Goal: Answer question/provide support: Share knowledge or assist other users

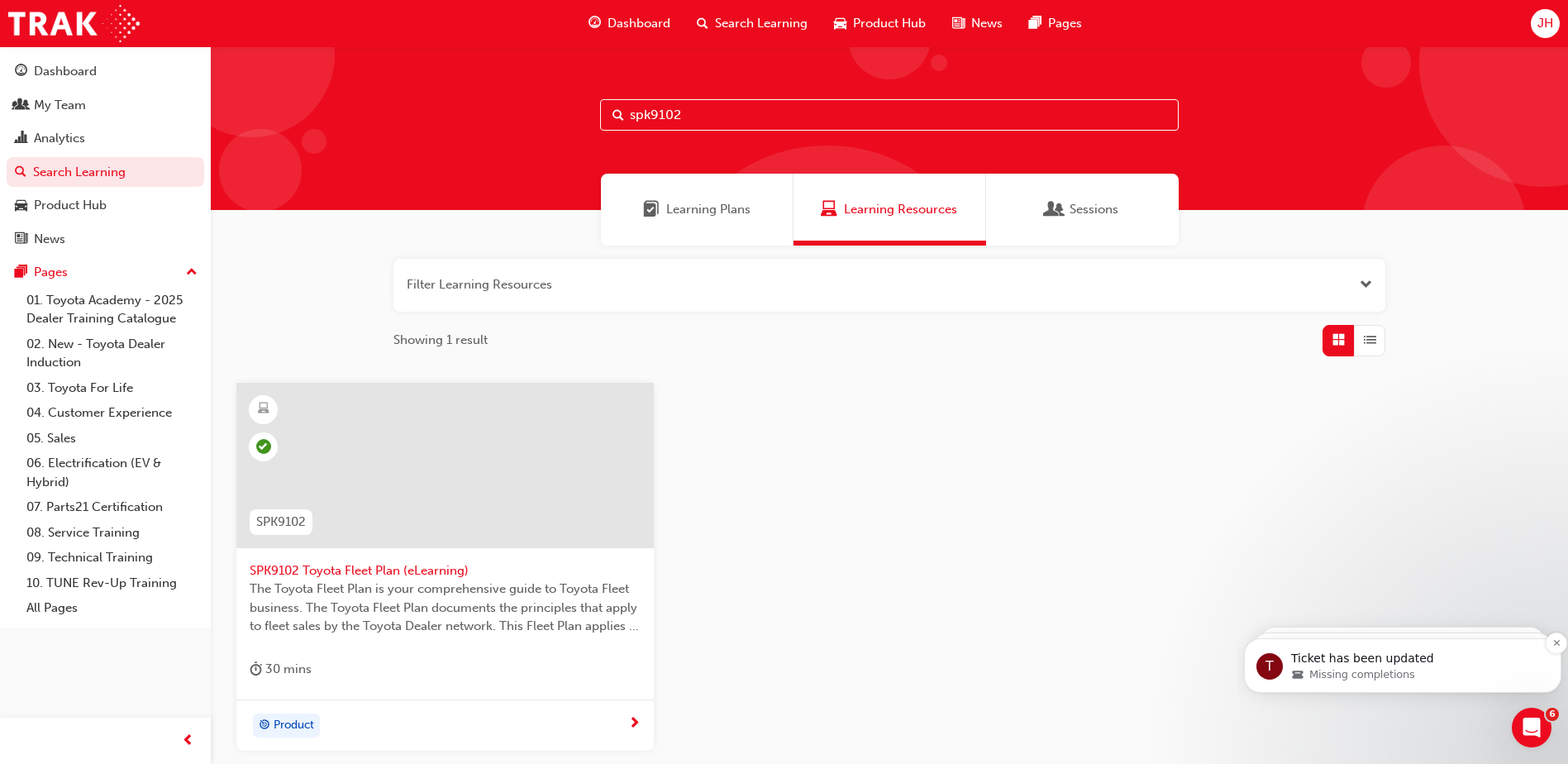
click at [1370, 680] on span "Missing completions" at bounding box center [1362, 674] width 105 height 15
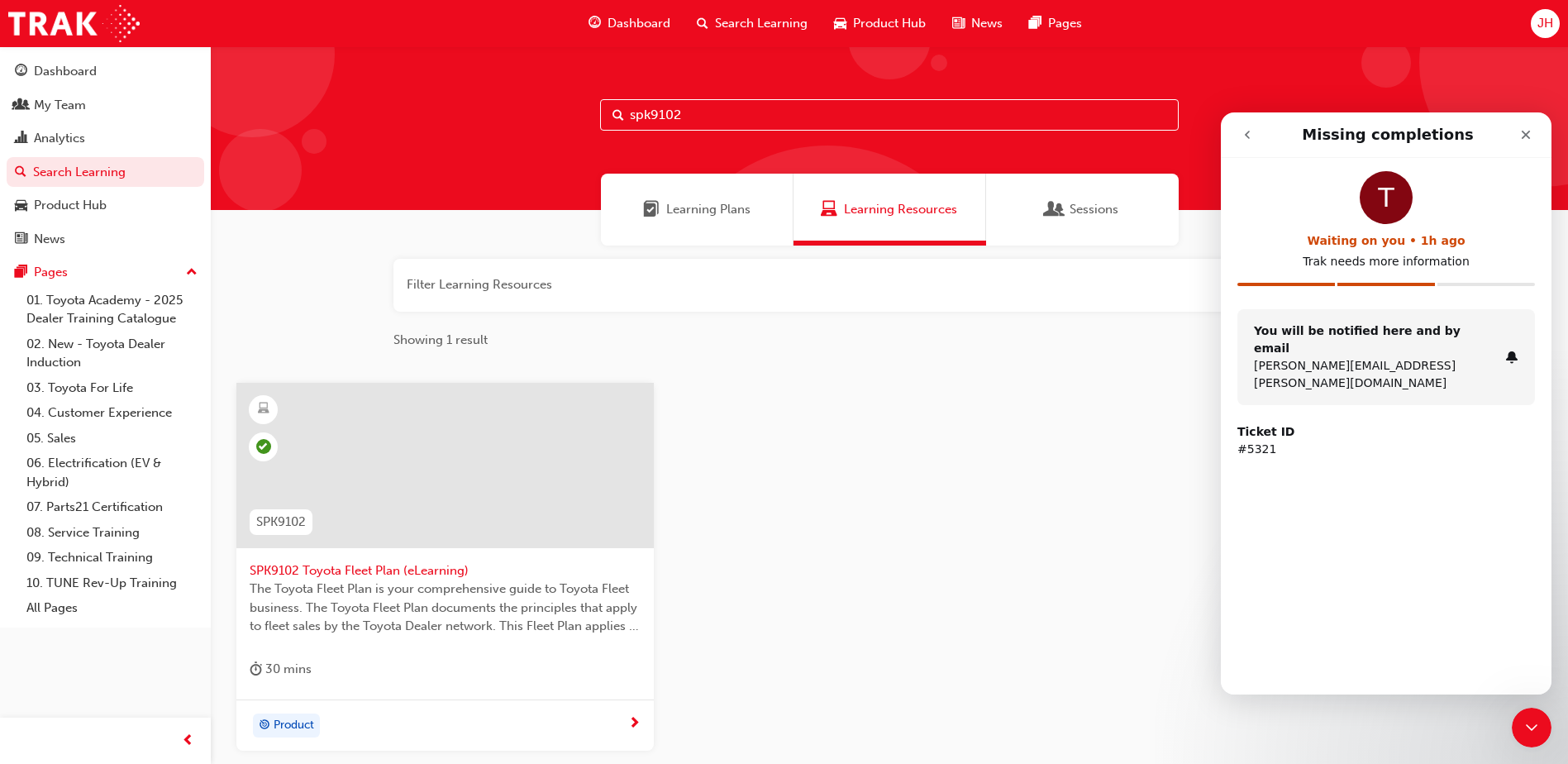
click at [1255, 133] on button "go back" at bounding box center [1247, 135] width 32 height 32
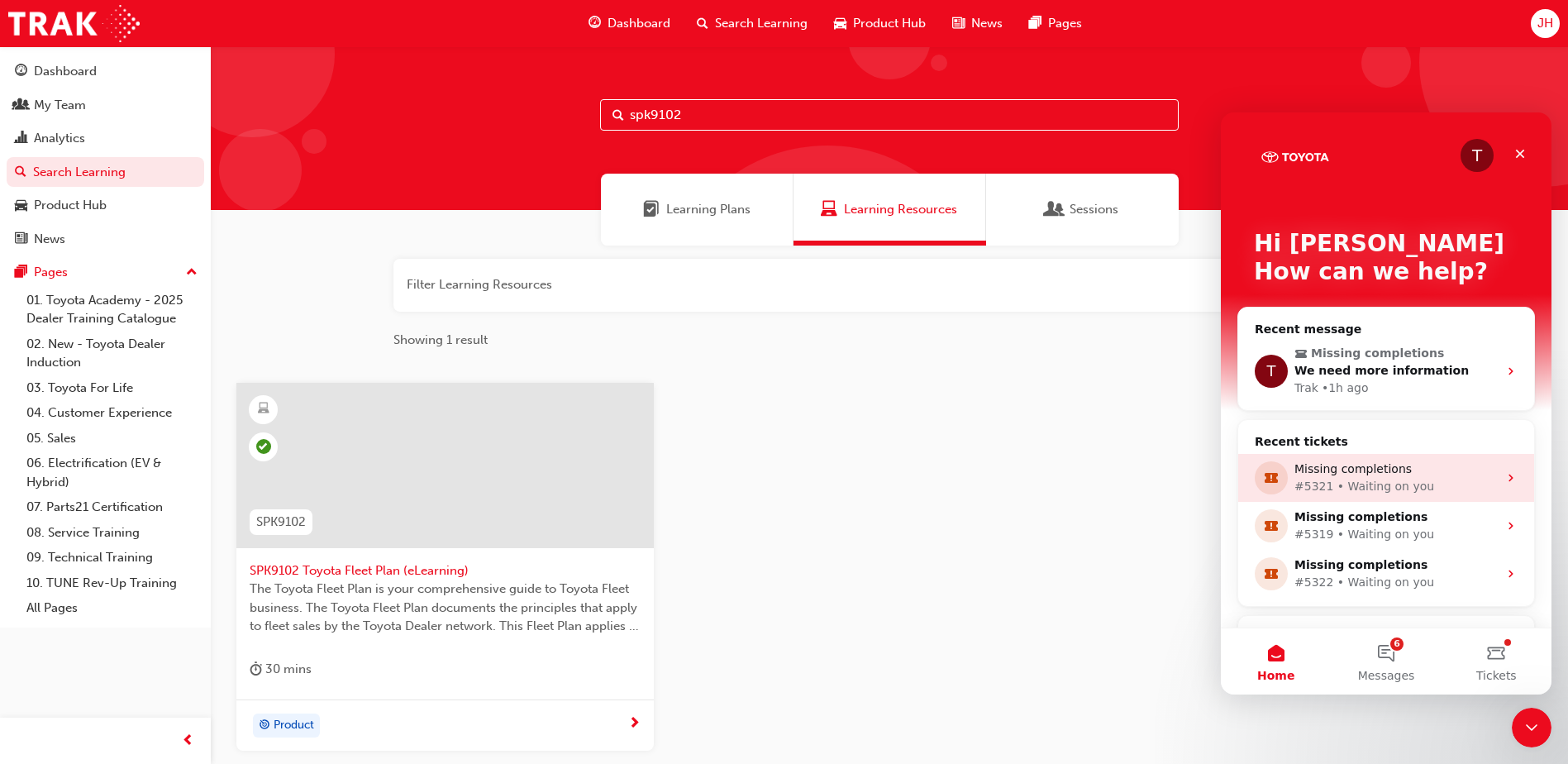
click at [1355, 486] on div "#5321 • Waiting on you" at bounding box center [1397, 487] width 204 height 18
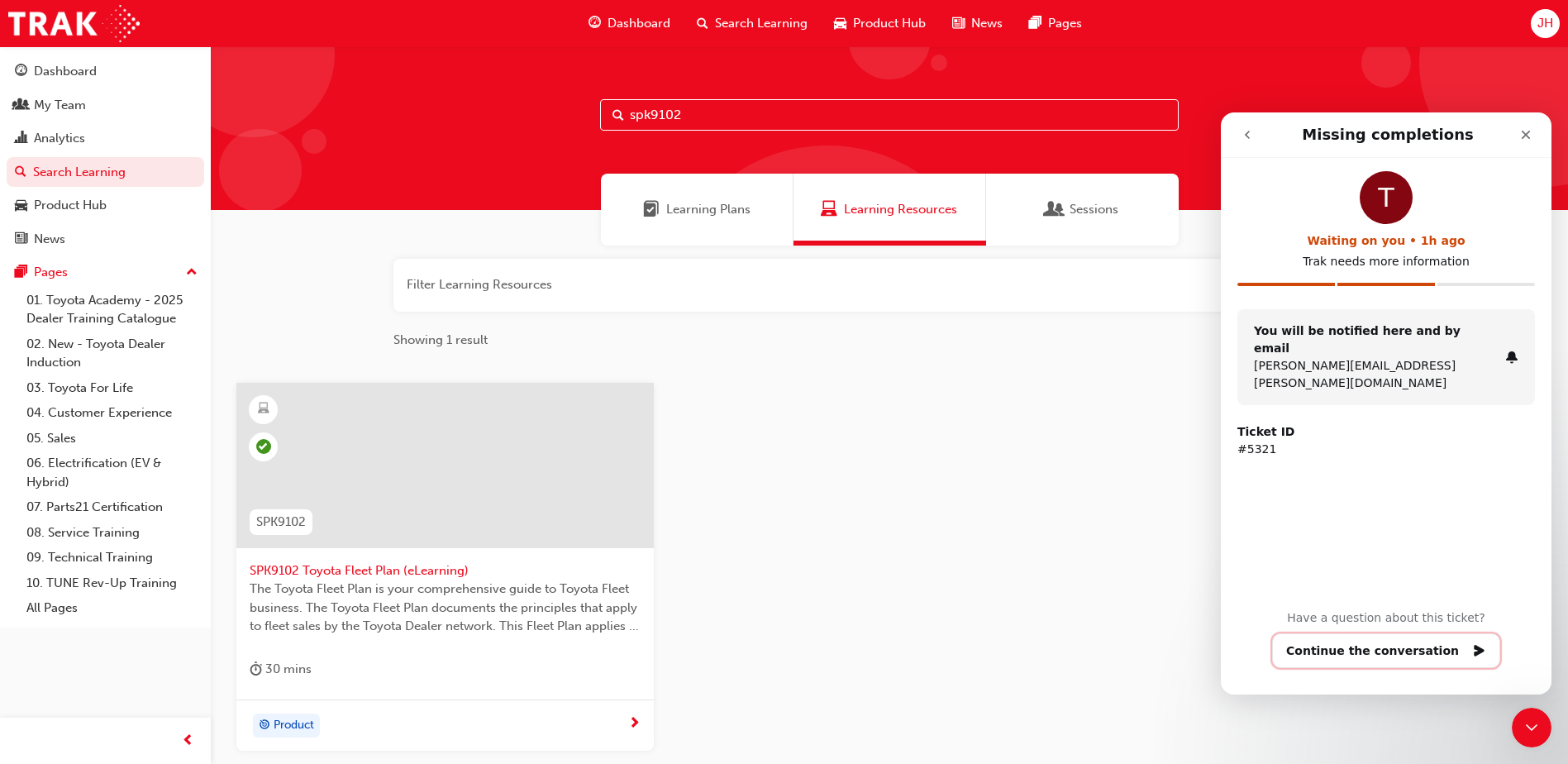
click at [1391, 645] on button "Continue the conversation" at bounding box center [1386, 651] width 228 height 35
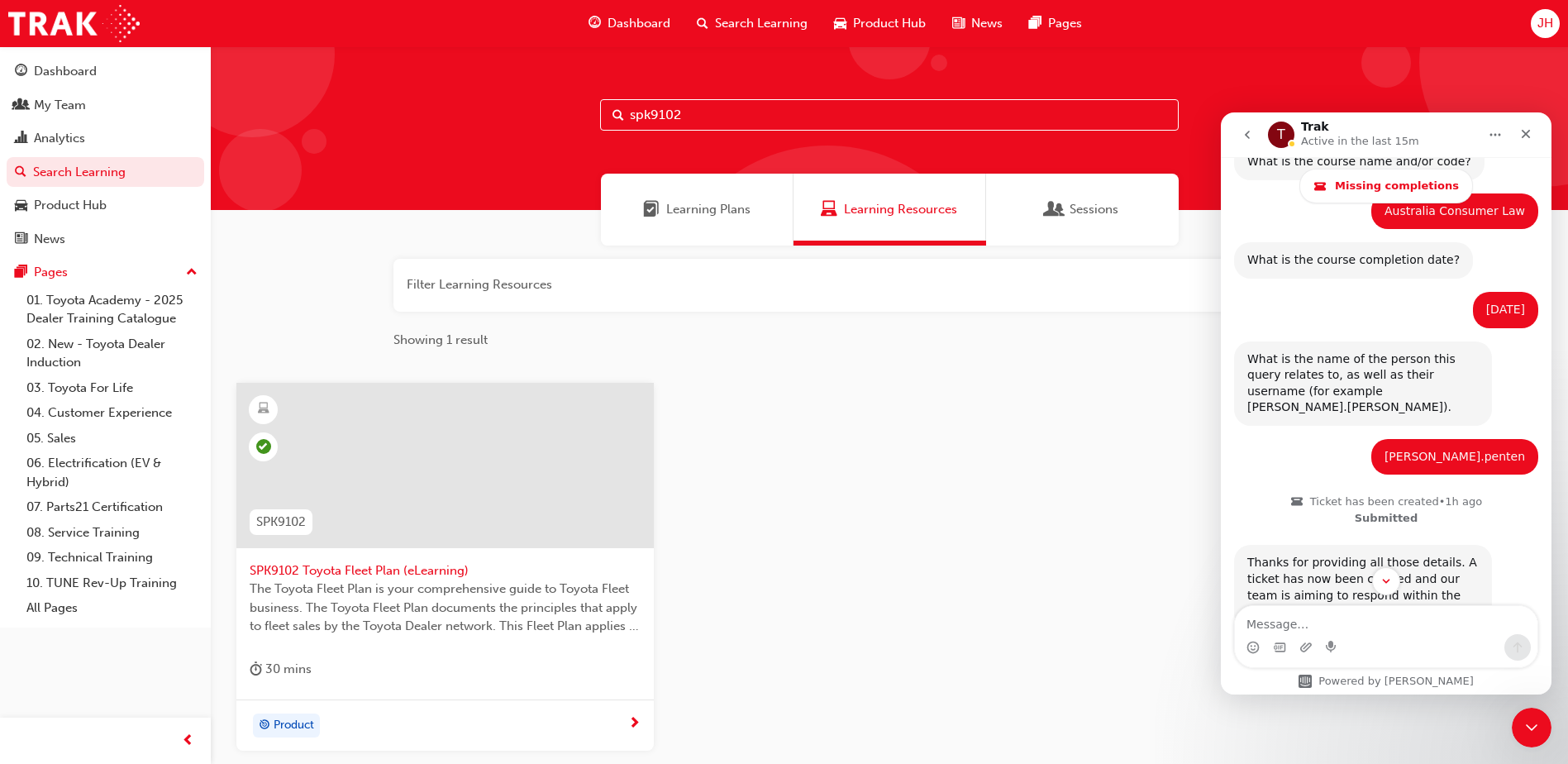
scroll to position [523, 0]
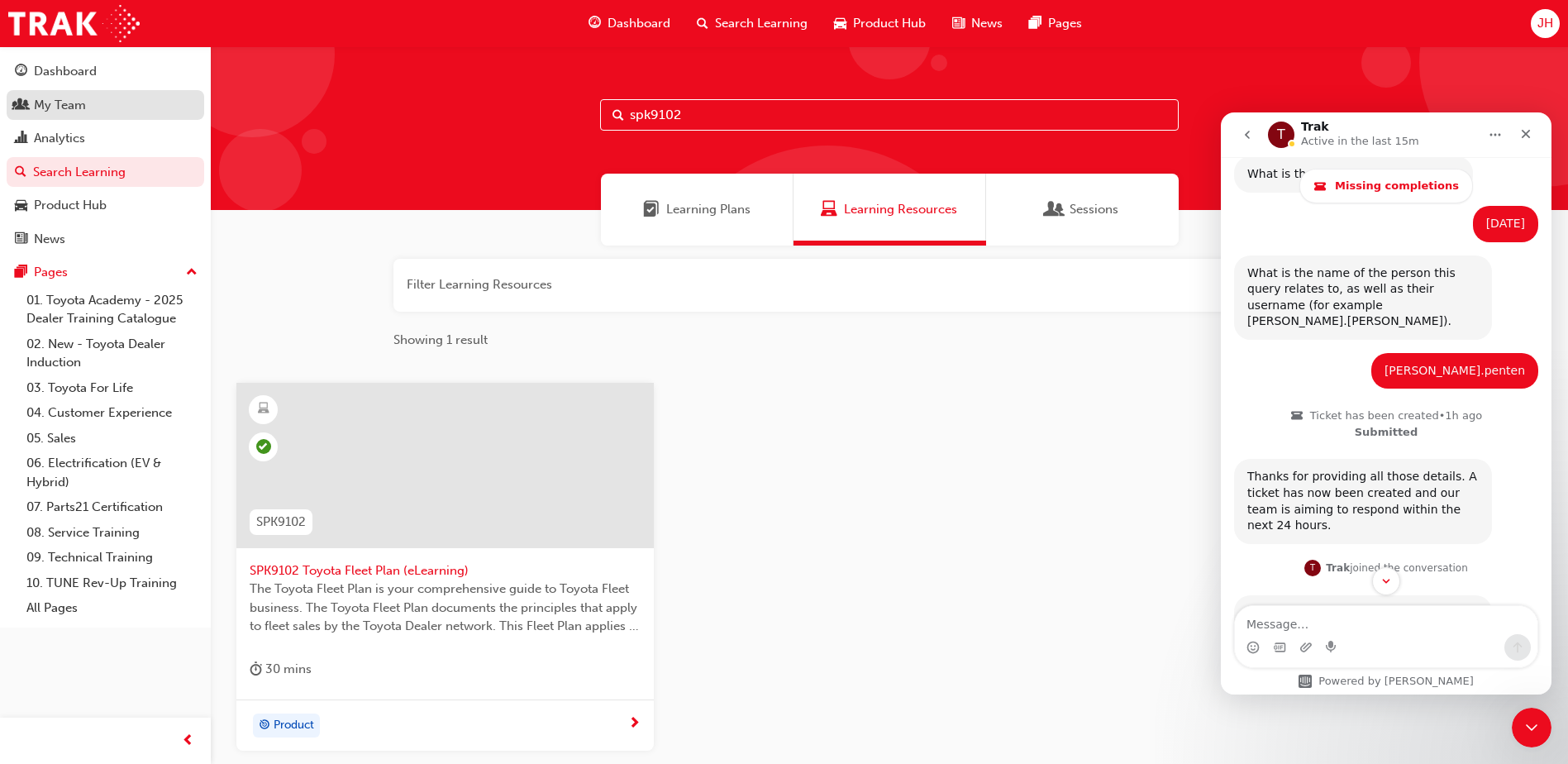
click at [58, 109] on div "My Team" at bounding box center [60, 105] width 52 height 19
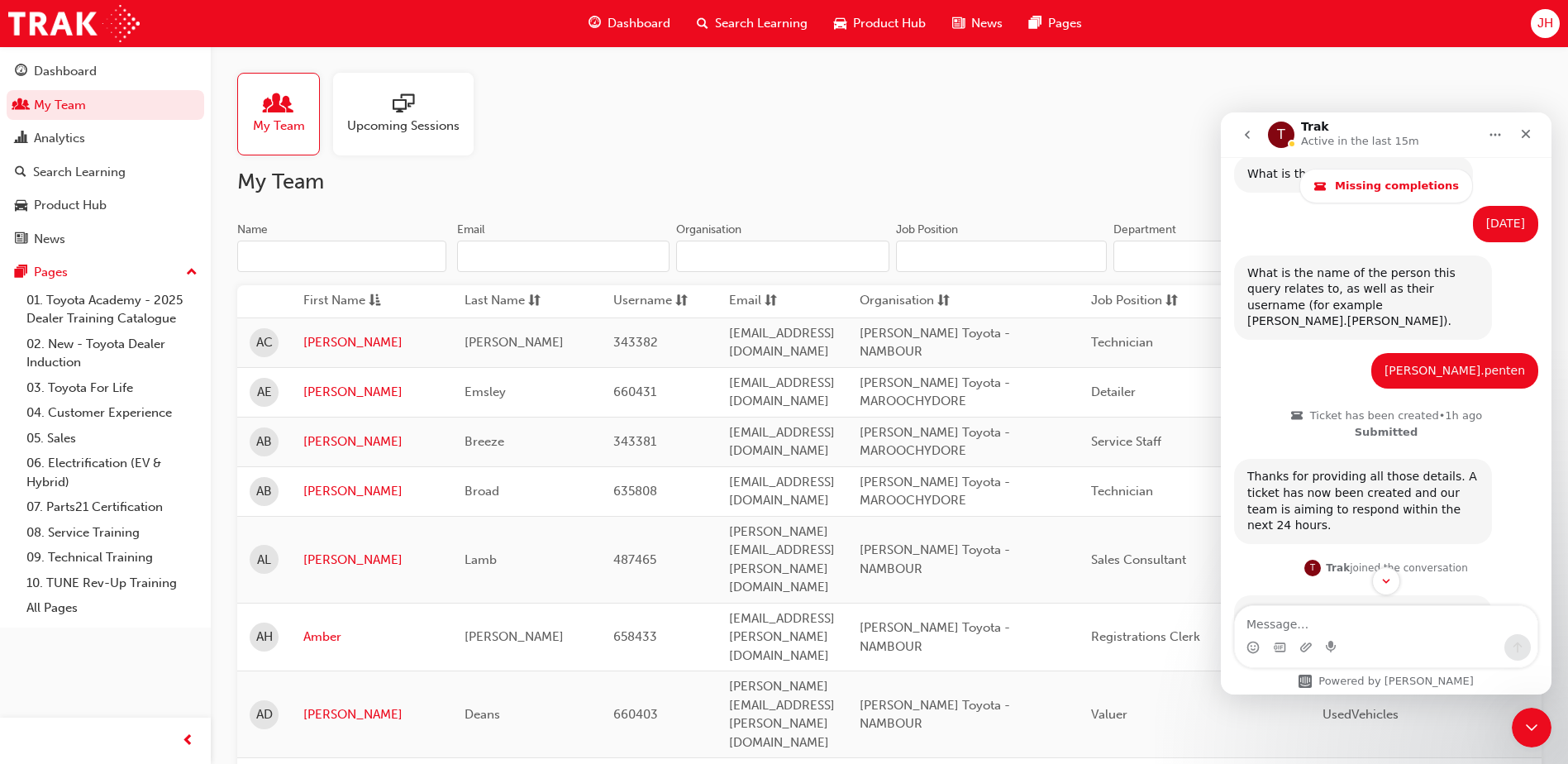
click at [358, 257] on input "Name" at bounding box center [342, 256] width 209 height 32
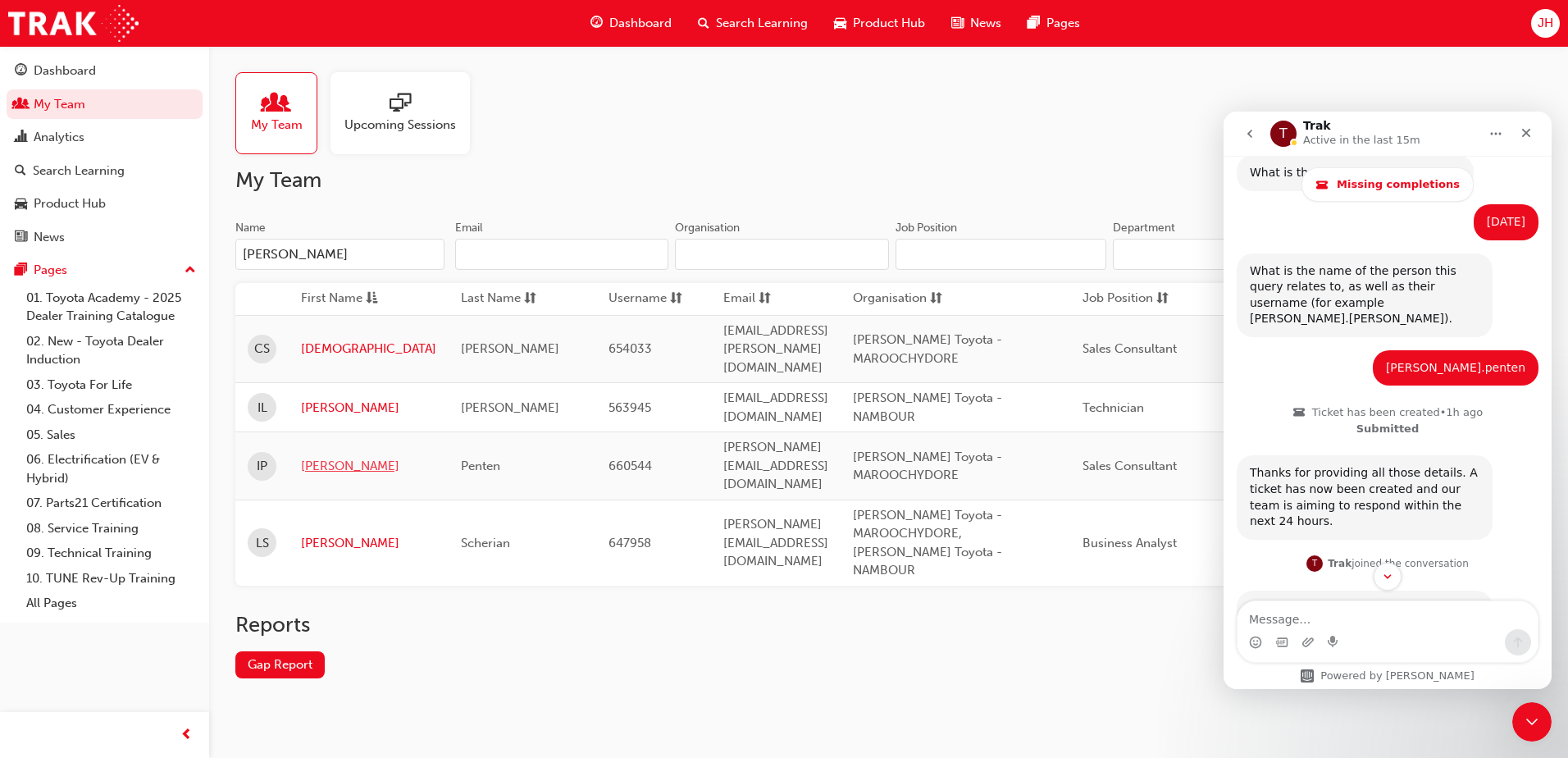
type input "[PERSON_NAME]"
click at [365, 457] on link "[PERSON_NAME]" at bounding box center [368, 466] width 135 height 19
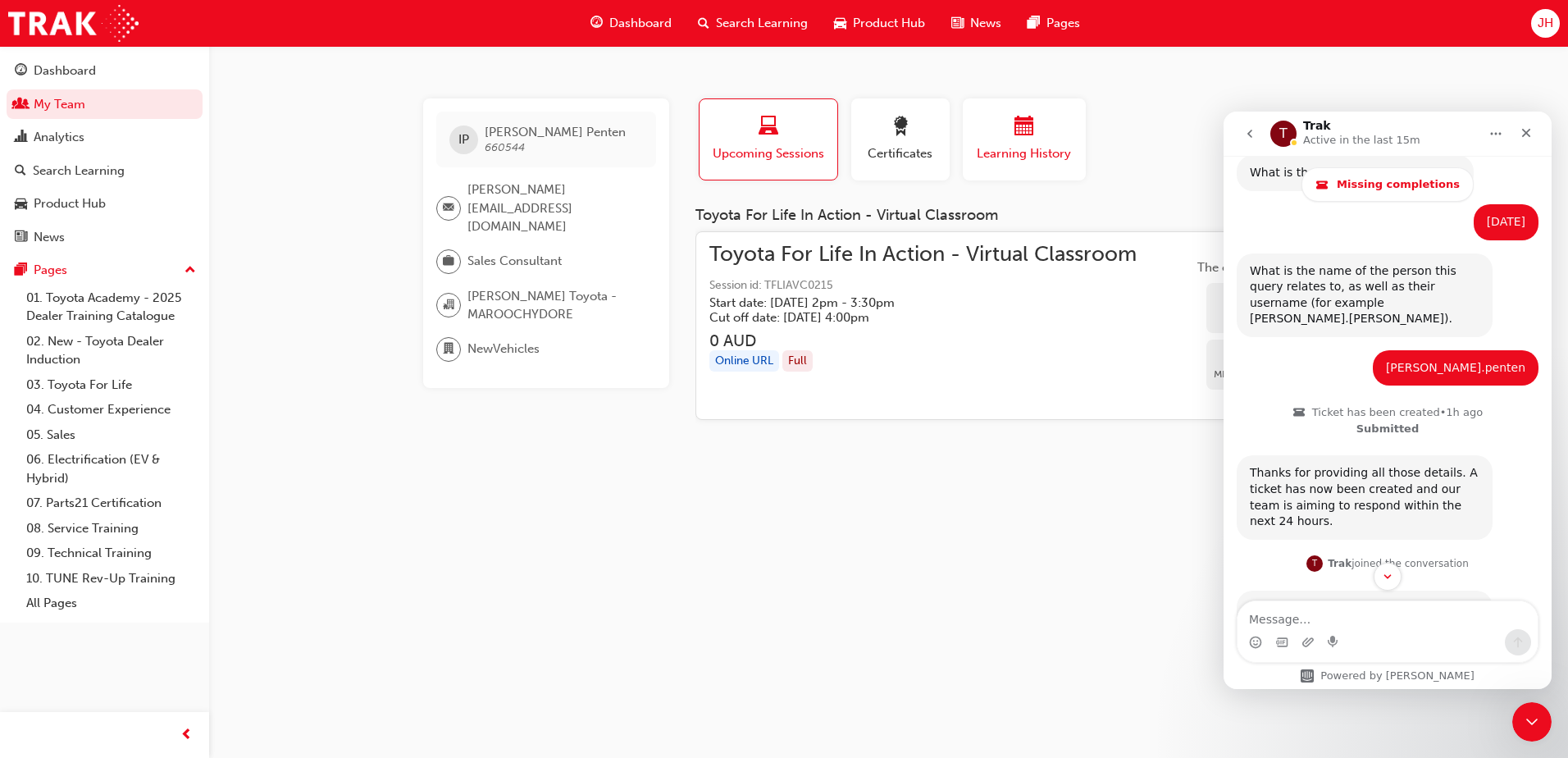
click at [1025, 145] on span "Learning History" at bounding box center [1024, 154] width 98 height 19
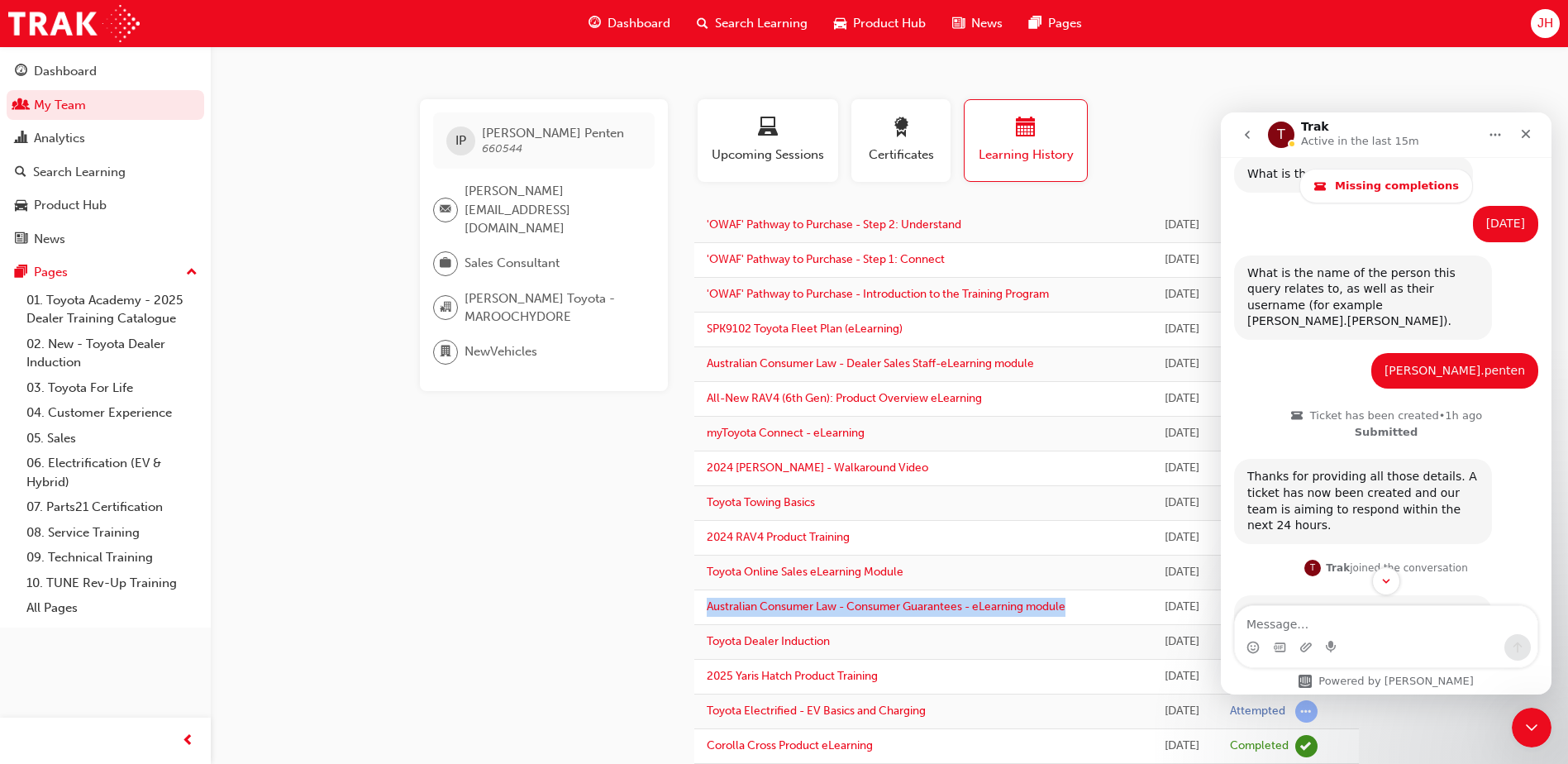
drag, startPoint x: 1085, startPoint y: 610, endPoint x: 703, endPoint y: 597, distance: 382.2
click at [703, 597] on td "Australian Consumer Law - Consumer Guarantees - eLearning module" at bounding box center [921, 608] width 453 height 35
copy link "Australian Consumer Law - Consumer Guarantees - eLearning module"
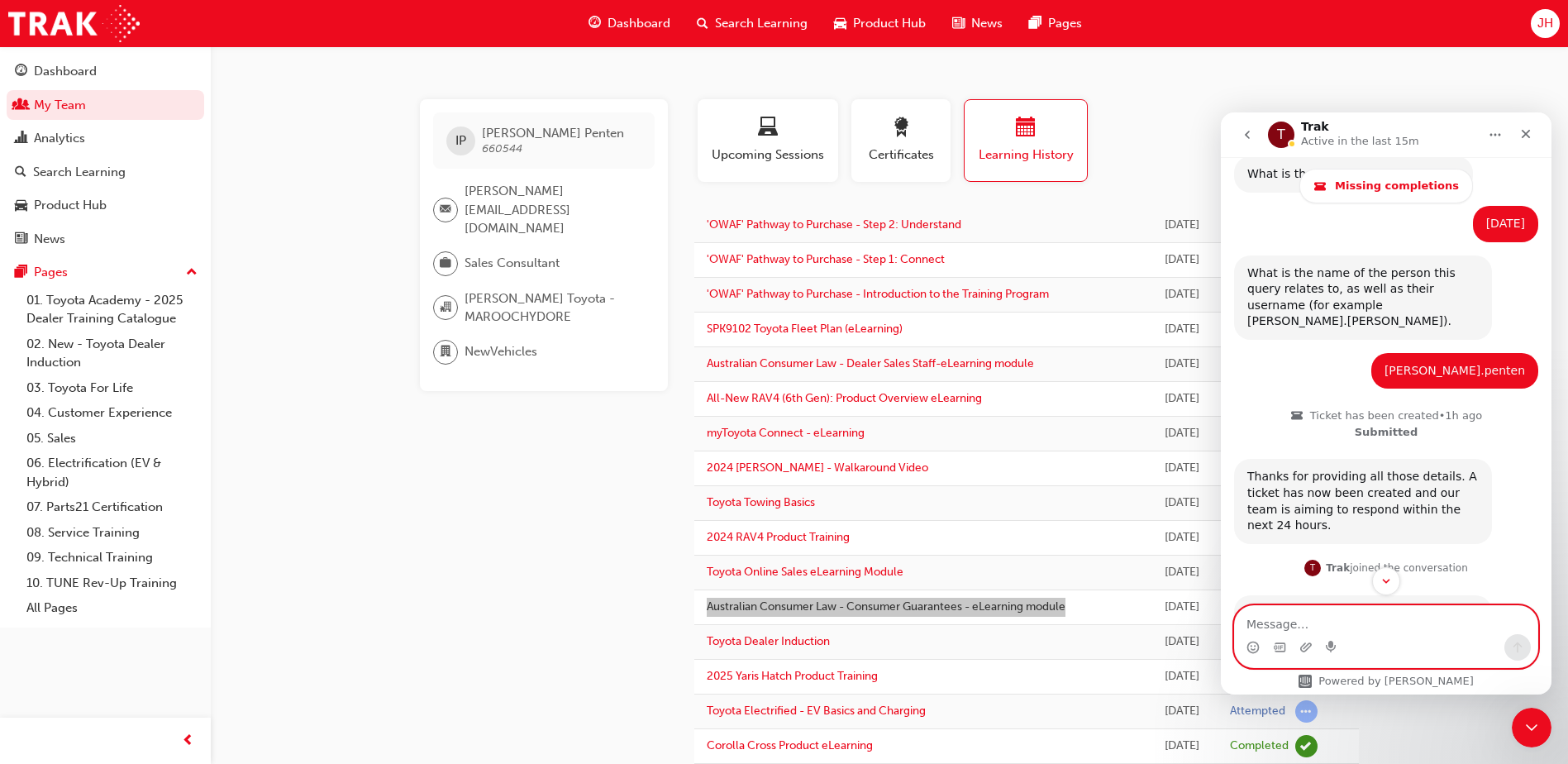
click at [1358, 630] on textarea "Message…" at bounding box center [1386, 620] width 302 height 28
paste textarea "Australian Consumer Law - Consumer Guarantees - eLearning module"
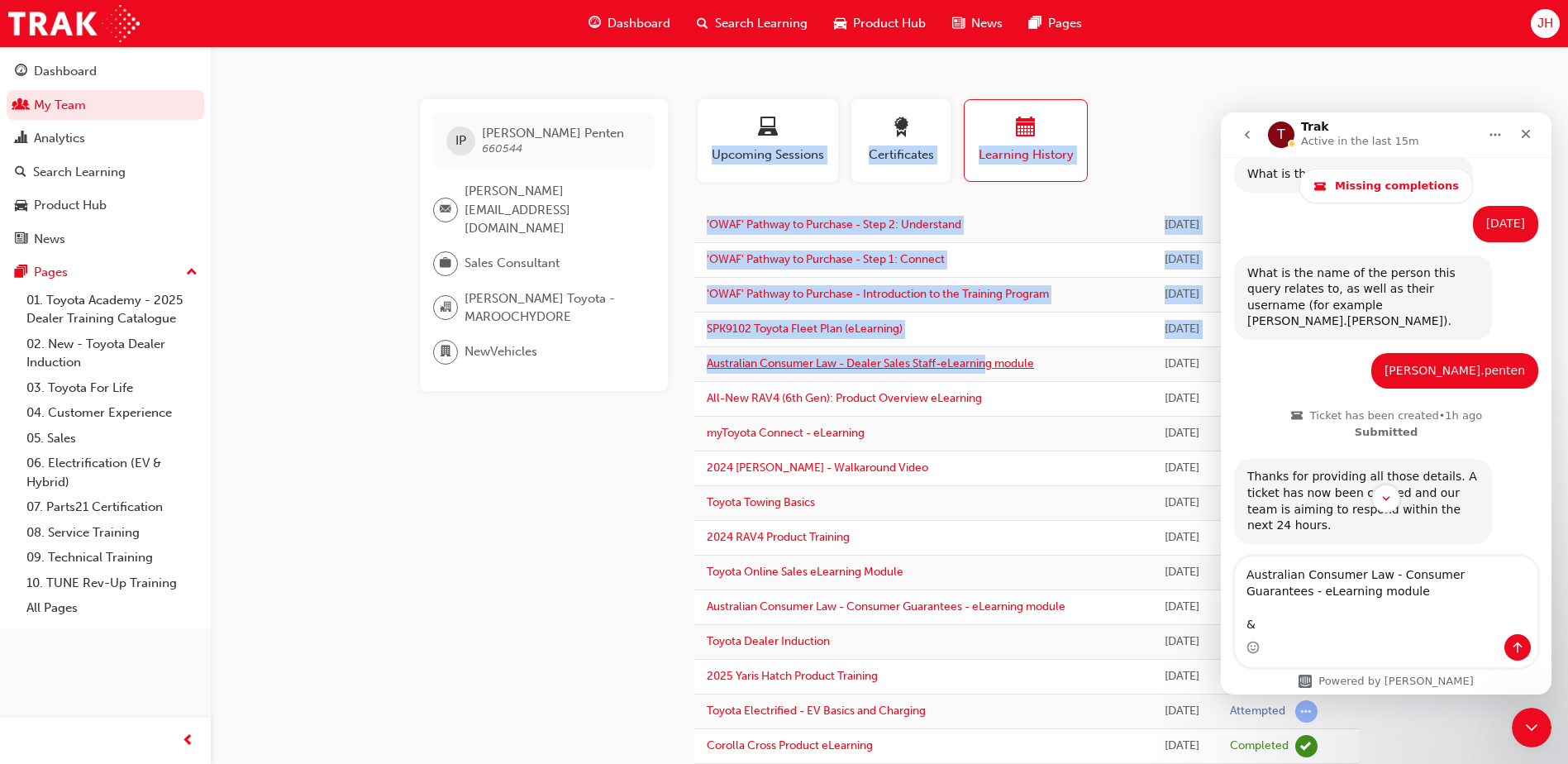
drag, startPoint x: 678, startPoint y: 363, endPoint x: 993, endPoint y: 362, distance: 315.0
click at [993, 362] on div "IP [PERSON_NAME] 660544 [PERSON_NAME][EMAIL_ADDRESS][DOMAIN_NAME] Sales Consult…" at bounding box center [889, 501] width 992 height 803
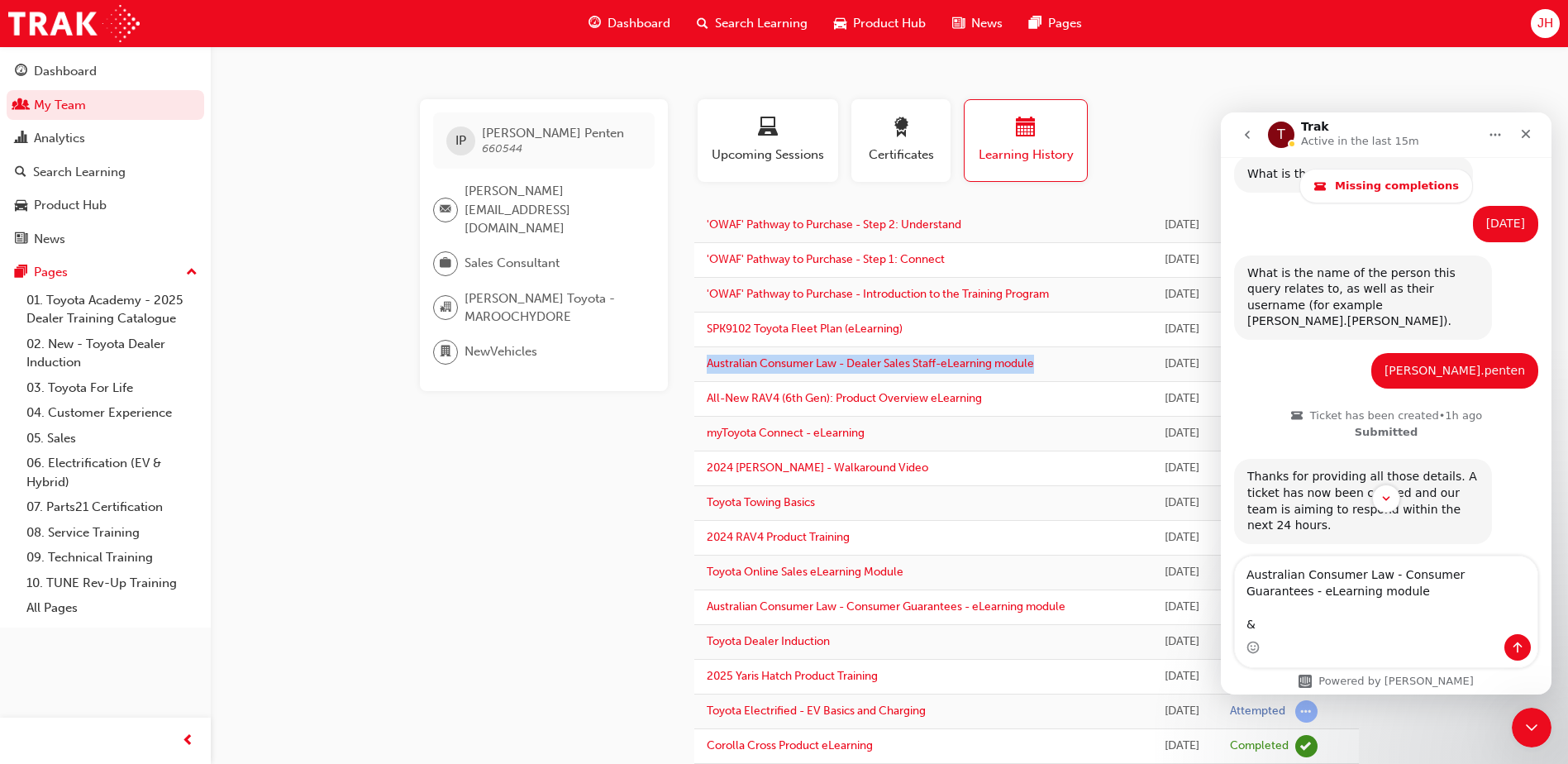
drag, startPoint x: 993, startPoint y: 362, endPoint x: 700, endPoint y: 372, distance: 293.2
click at [700, 372] on td "Australian Consumer Law - Dealer Sales Staff-eLearning module" at bounding box center [921, 364] width 453 height 35
copy link "Australian Consumer Law - Dealer Sales Staff-eLearning module"
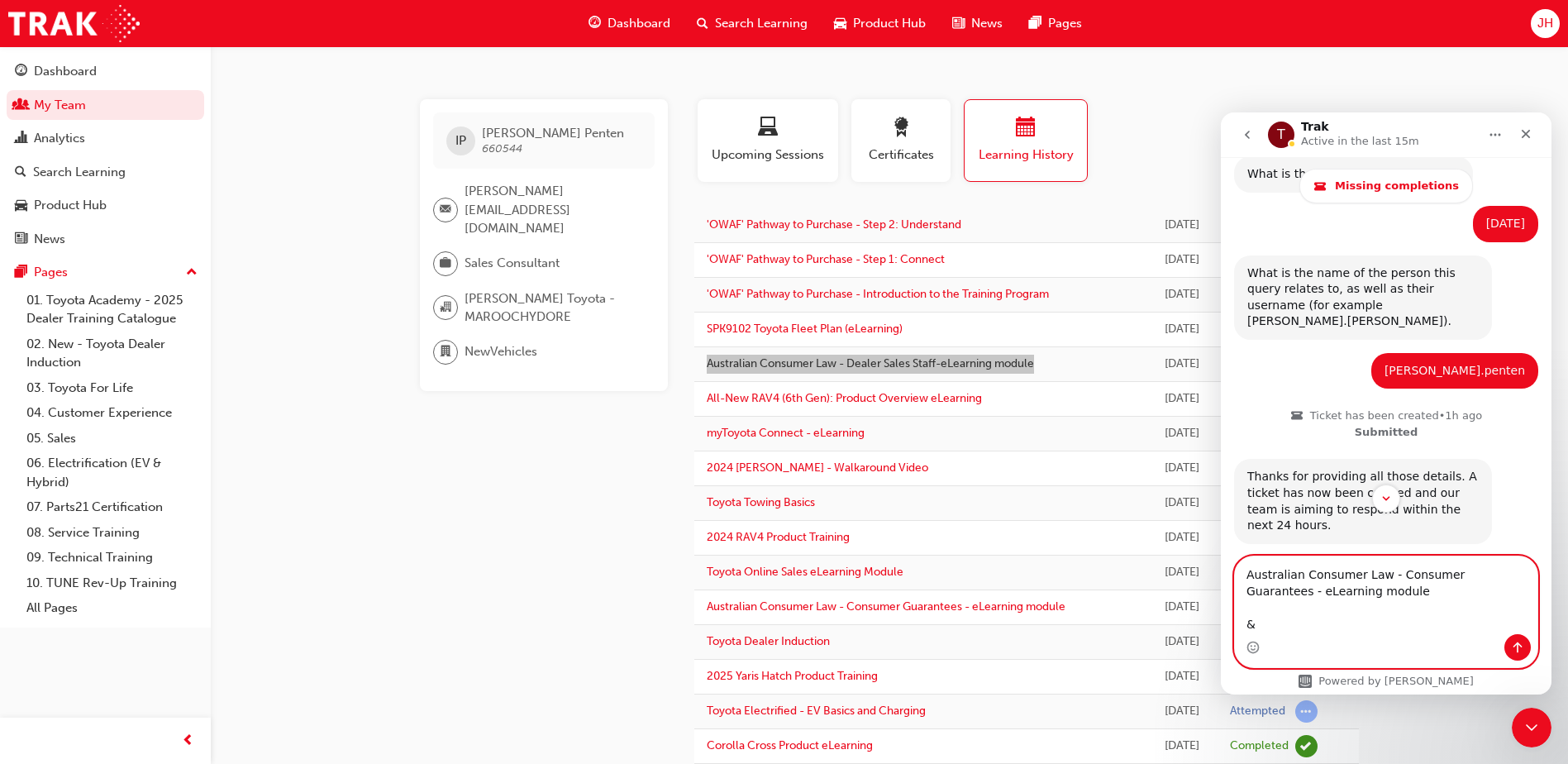
click at [1330, 623] on textarea "Australian Consumer Law - Consumer Guarantees - eLearning module &" at bounding box center [1386, 595] width 302 height 77
paste textarea "Australian Consumer Law - Dealer Sales Staff-eLearning module"
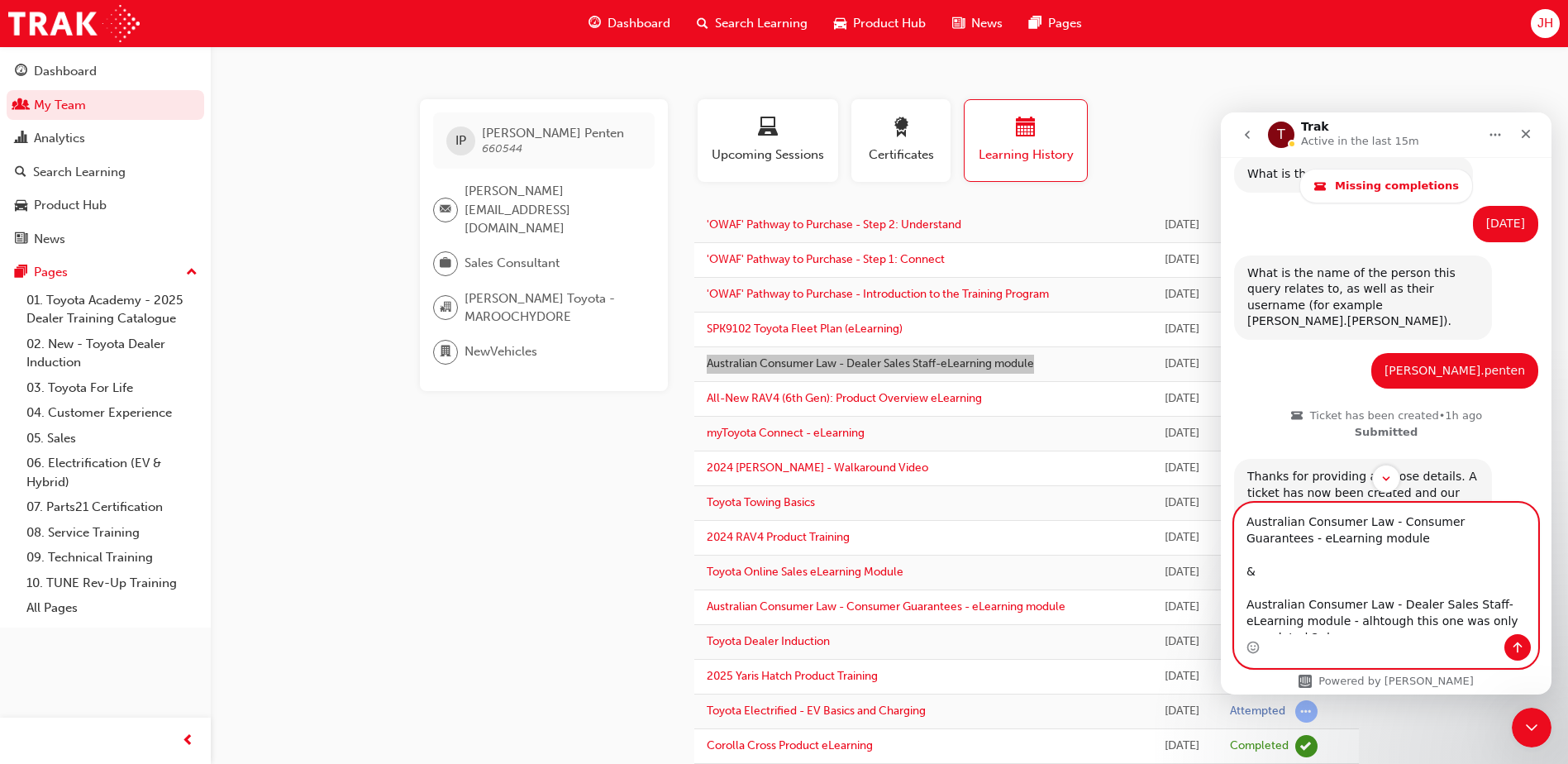
scroll to position [11, 0]
click at [1353, 531] on textarea "Australian Consumer Law - Consumer Guarantees - eLearning module & Australian C…" at bounding box center [1386, 568] width 302 height 131
type textarea "Australian Consumer Law - Consumer Guarantees - eLearning module - this was com…"
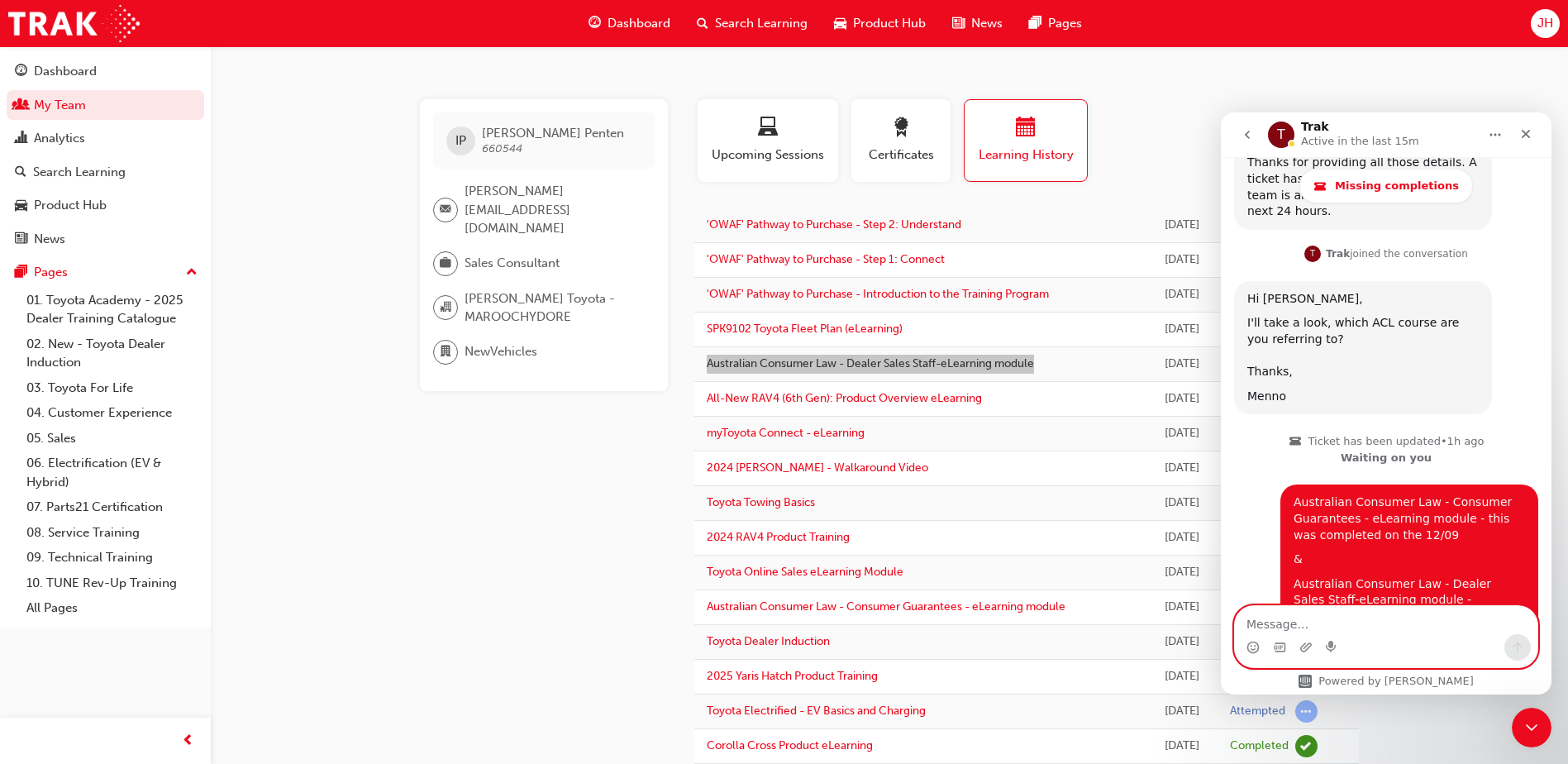
scroll to position [850, 0]
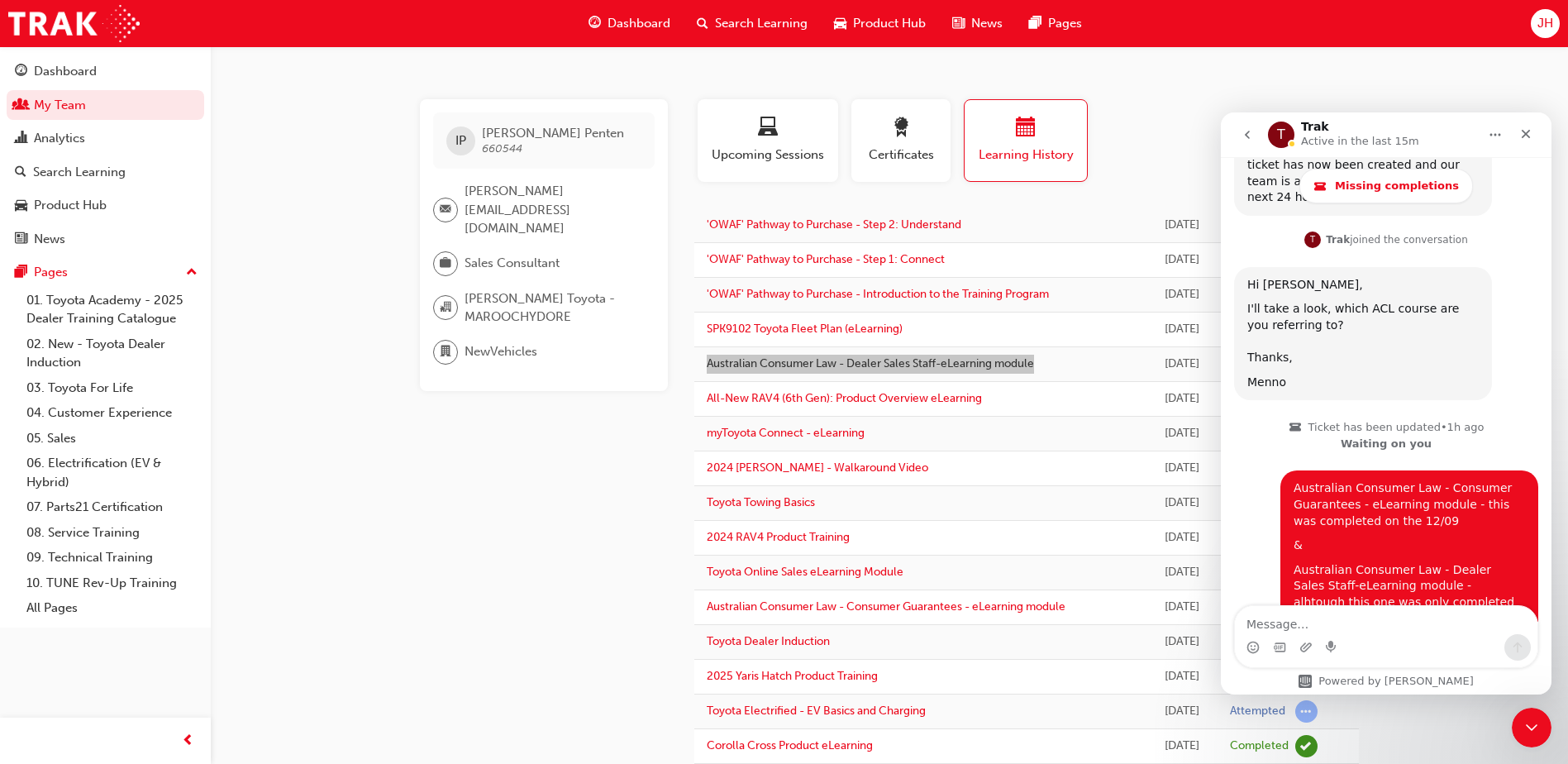
click at [1248, 133] on icon "go back" at bounding box center [1247, 134] width 5 height 8
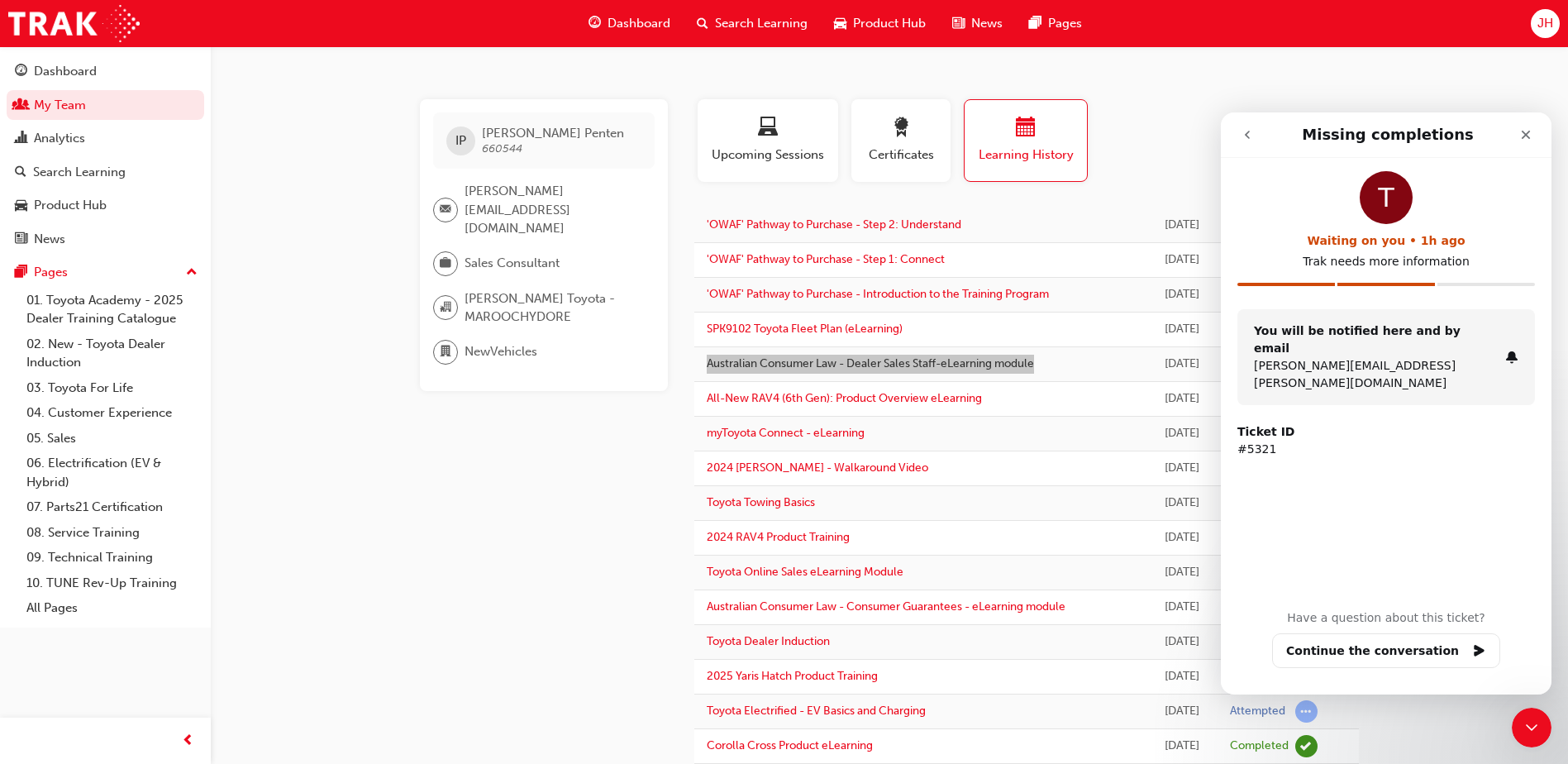
scroll to position [0, 0]
click at [1250, 141] on icon "go back" at bounding box center [1247, 134] width 13 height 13
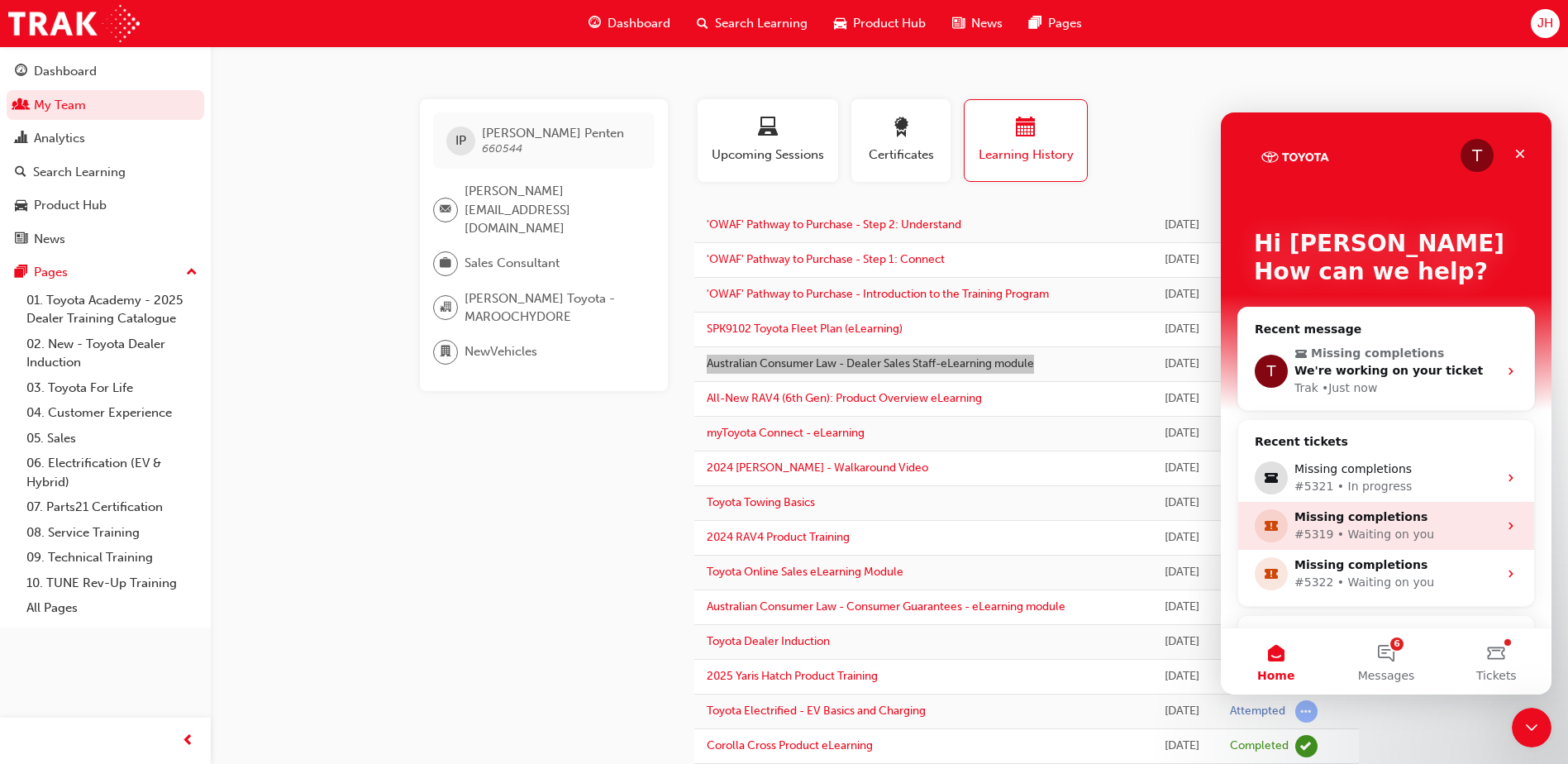
click at [1364, 527] on div "#5319 • Waiting on you" at bounding box center [1397, 535] width 204 height 18
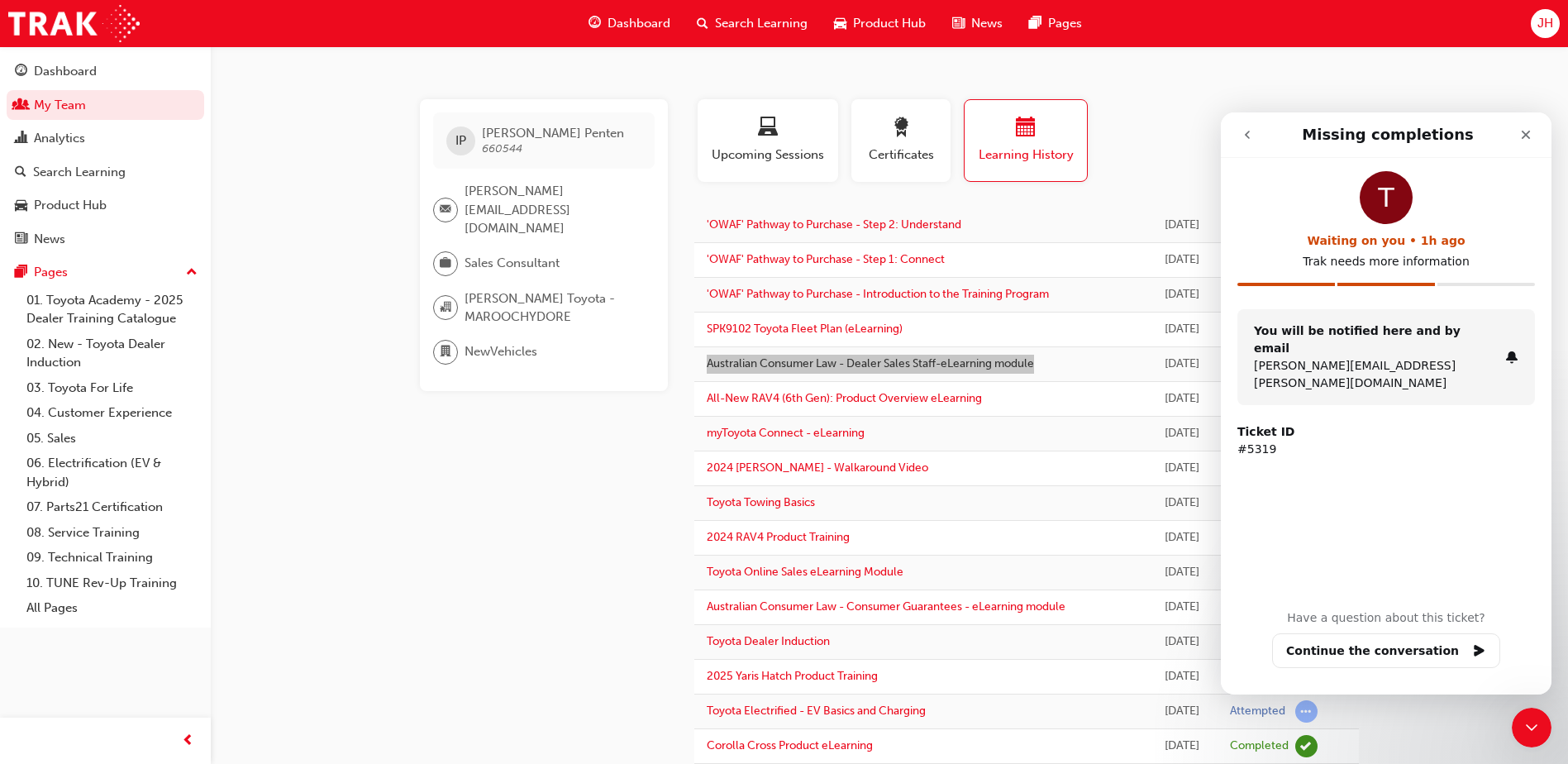
click at [1405, 667] on div "T Waiting on you • 1h ago Trak needs more information You will be notified here…" at bounding box center [1386, 426] width 330 height 537
click at [1410, 652] on button "Continue the conversation" at bounding box center [1386, 651] width 228 height 35
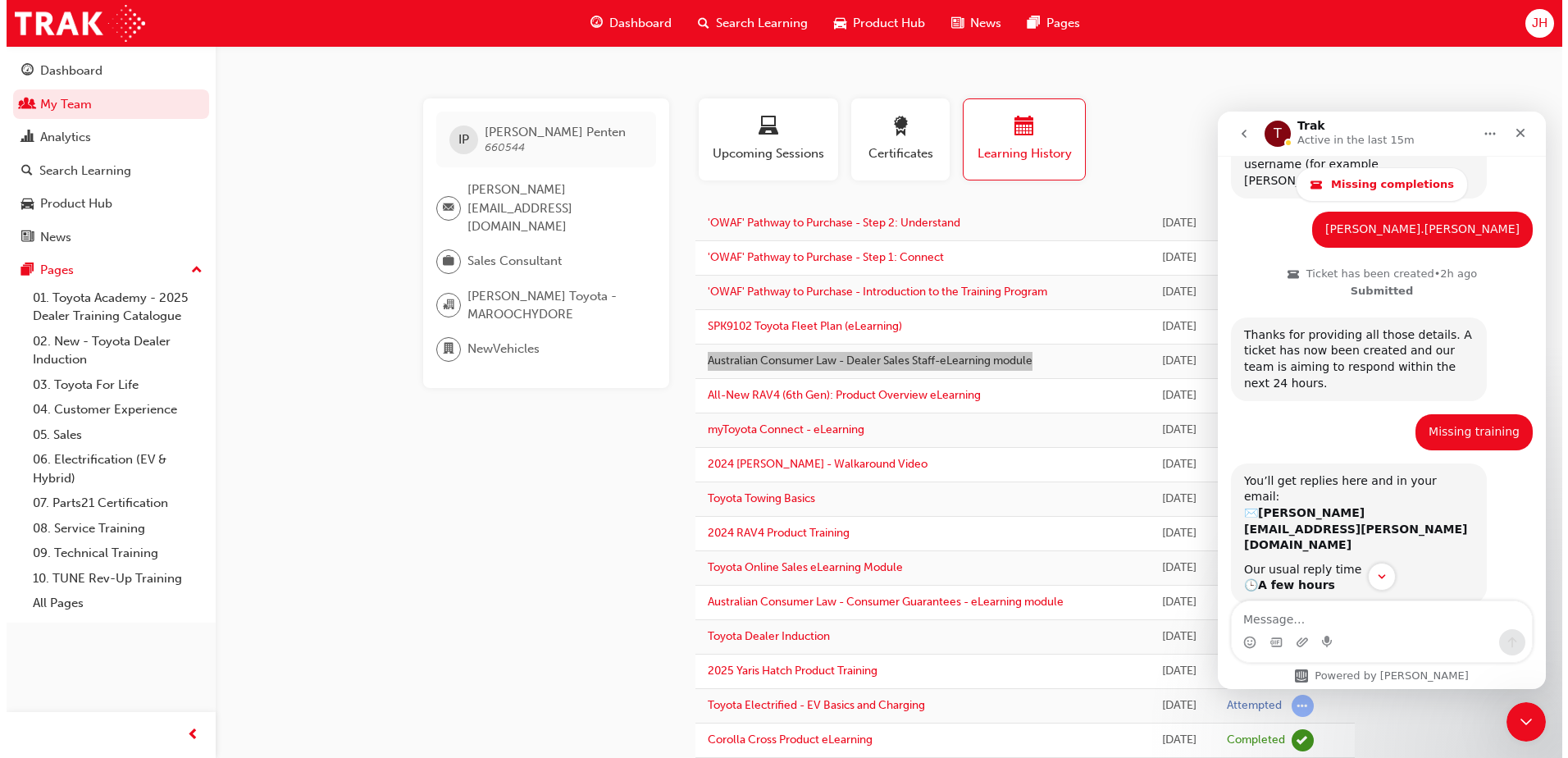
scroll to position [639, 0]
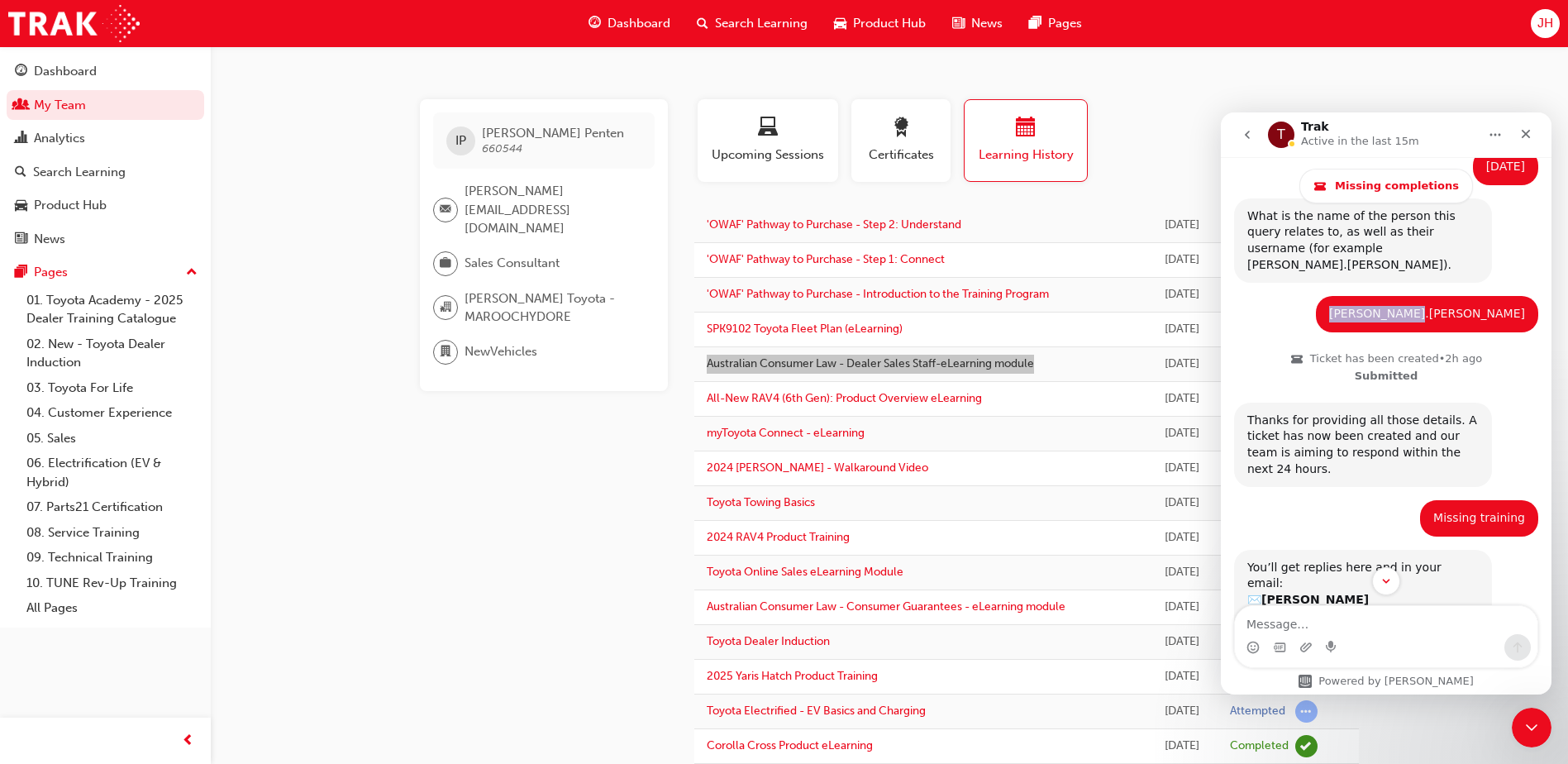
drag, startPoint x: 1437, startPoint y: 273, endPoint x: 1507, endPoint y: 284, distance: 70.9
click at [1507, 296] on div "[PERSON_NAME].[PERSON_NAME] • 2h ago" at bounding box center [1427, 314] width 222 height 36
click at [758, 40] on div "Search Learning" at bounding box center [752, 24] width 137 height 34
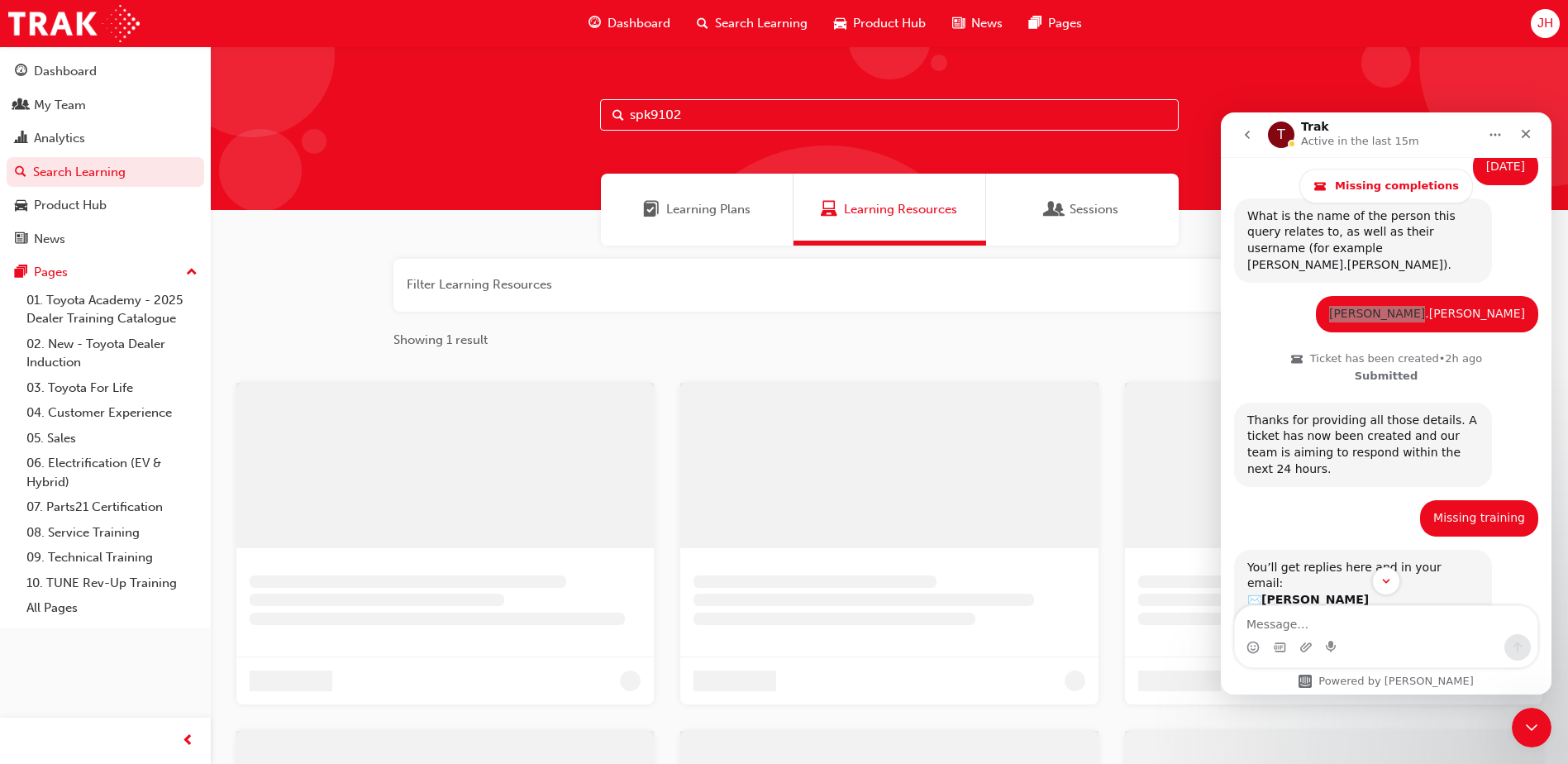
click at [764, 111] on input "spk9102" at bounding box center [889, 115] width 579 height 32
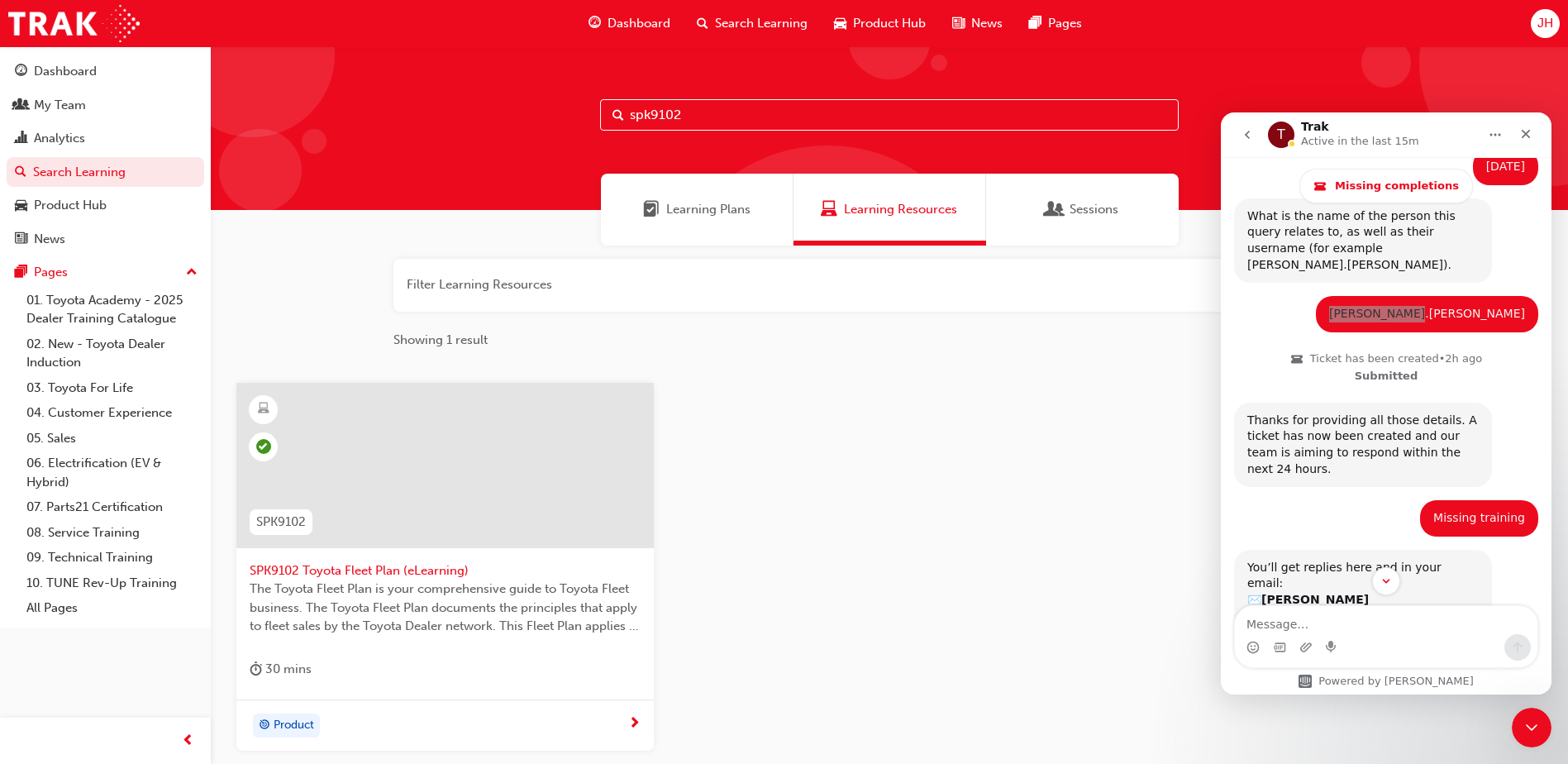
drag, startPoint x: 743, startPoint y: 112, endPoint x: 502, endPoint y: 112, distance: 241.0
click at [502, 112] on div "spk9102" at bounding box center [889, 128] width 1357 height 163
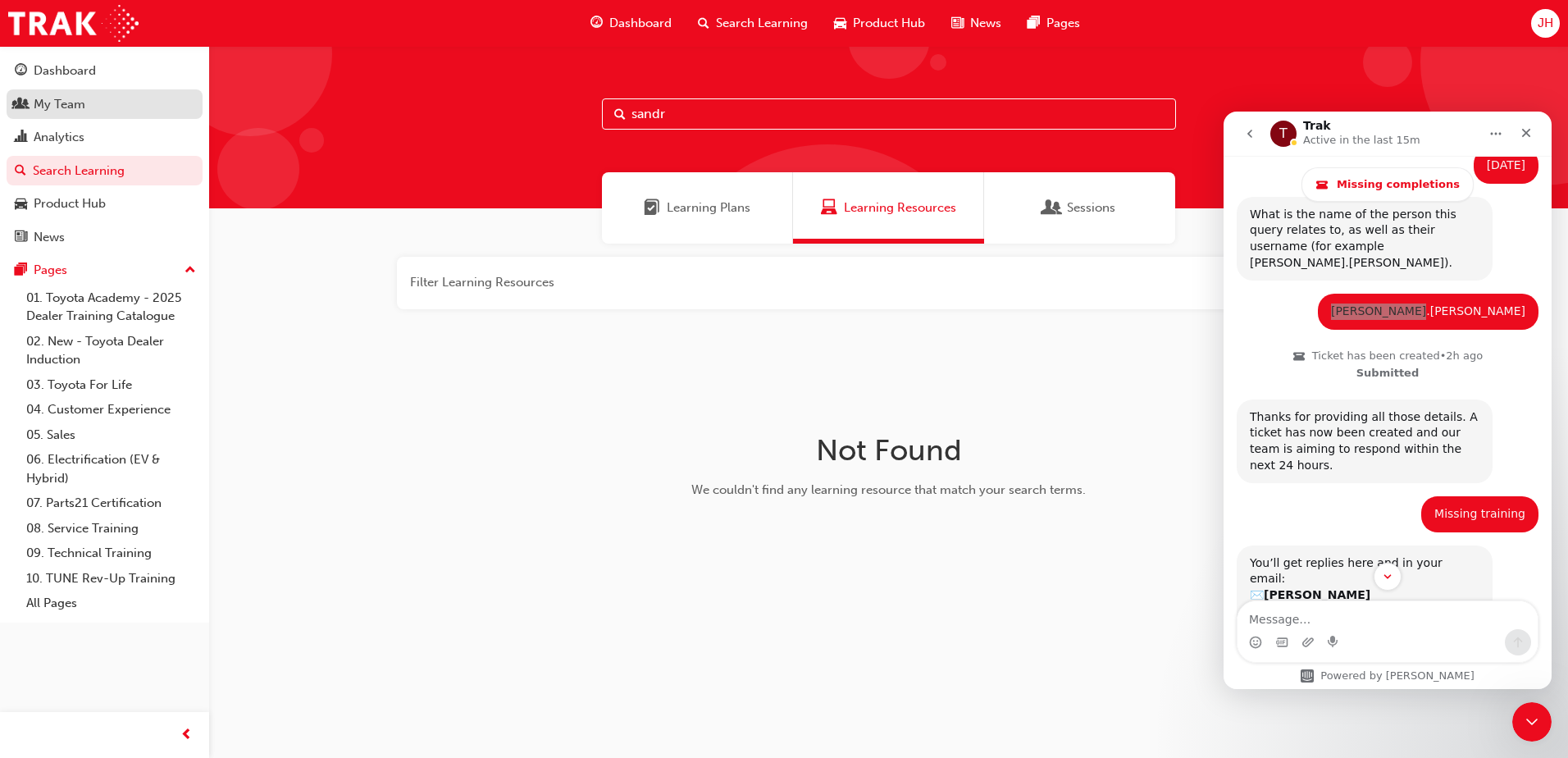
type input "sandr"
click at [93, 107] on div "My Team" at bounding box center [105, 105] width 179 height 21
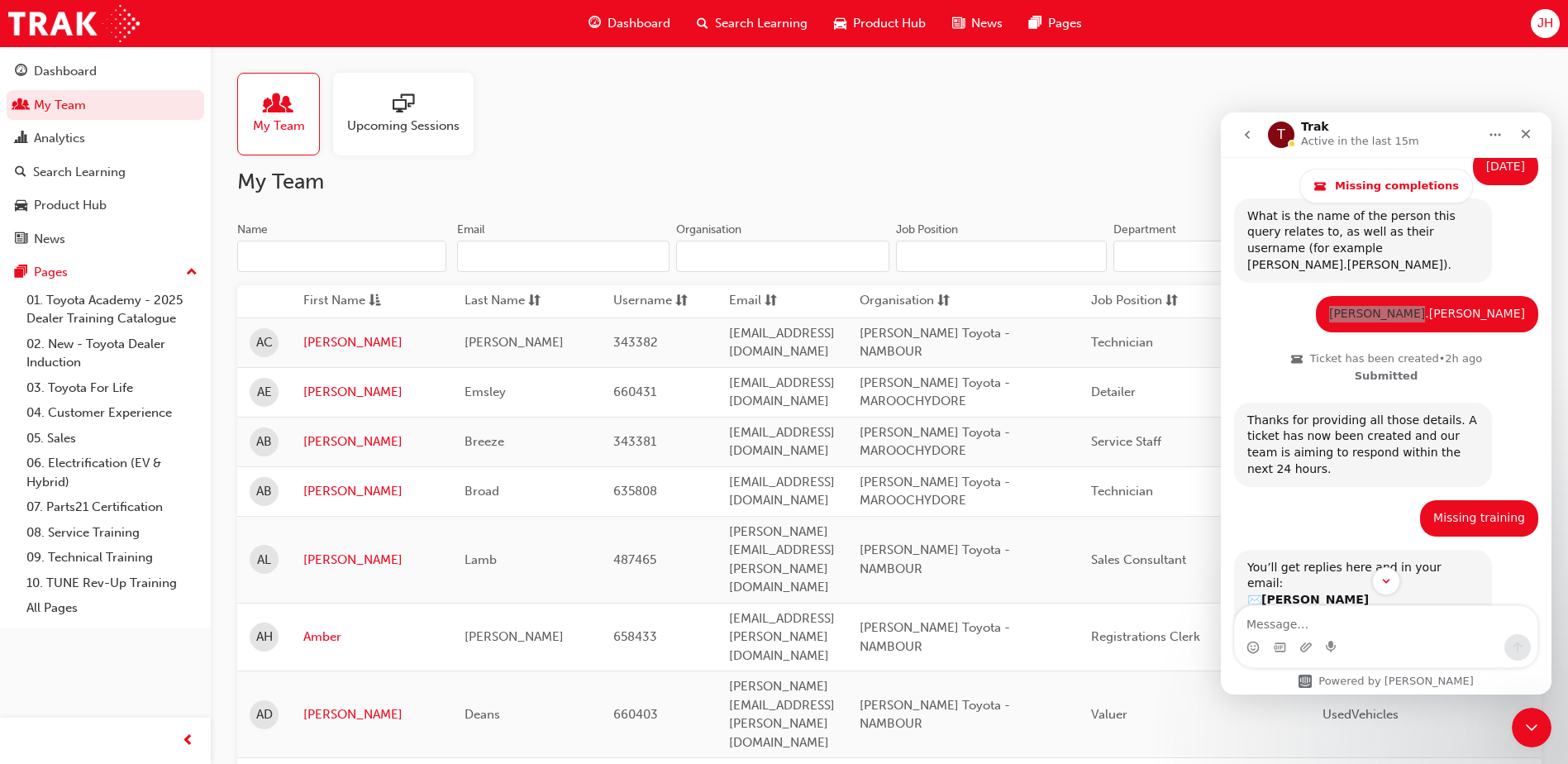
click at [336, 251] on input "Name" at bounding box center [342, 256] width 209 height 32
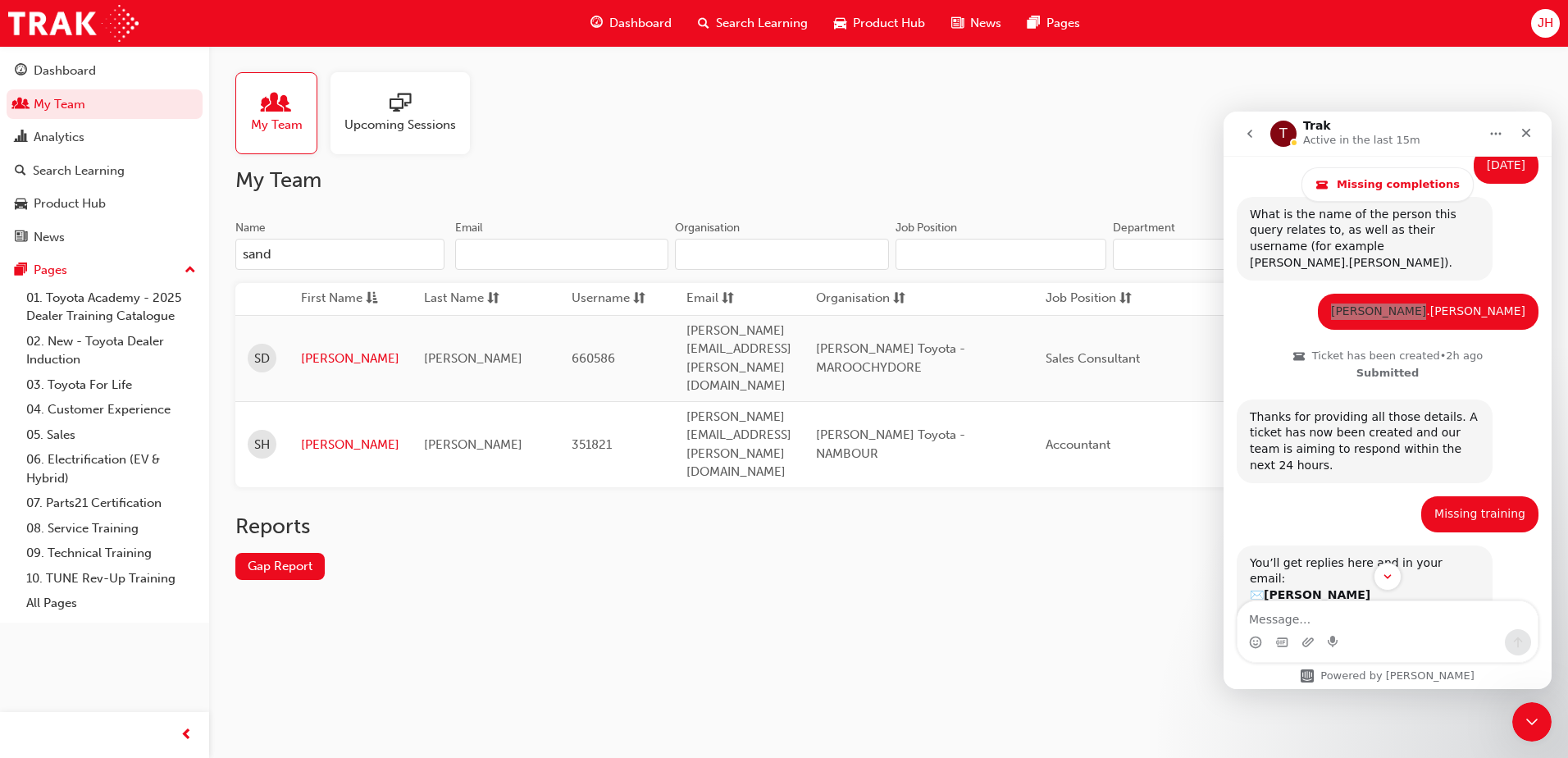
type input "sand"
click at [571, 351] on span "660586" at bounding box center [593, 358] width 44 height 15
click at [333, 352] on td "[PERSON_NAME]" at bounding box center [349, 357] width 123 height 86
click at [331, 349] on link "[PERSON_NAME]" at bounding box center [349, 359] width 98 height 19
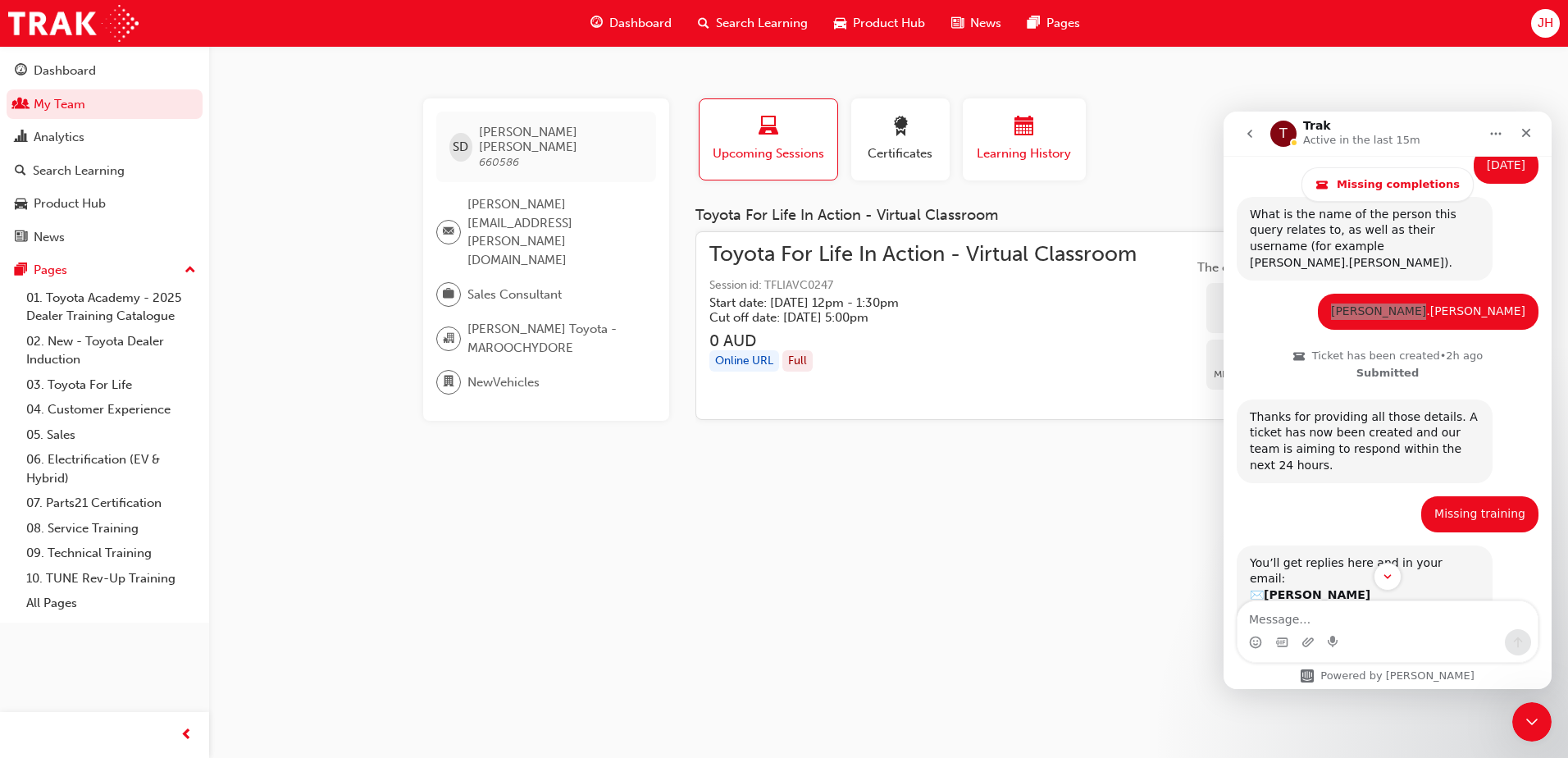
click at [1028, 140] on div "button" at bounding box center [1024, 129] width 98 height 25
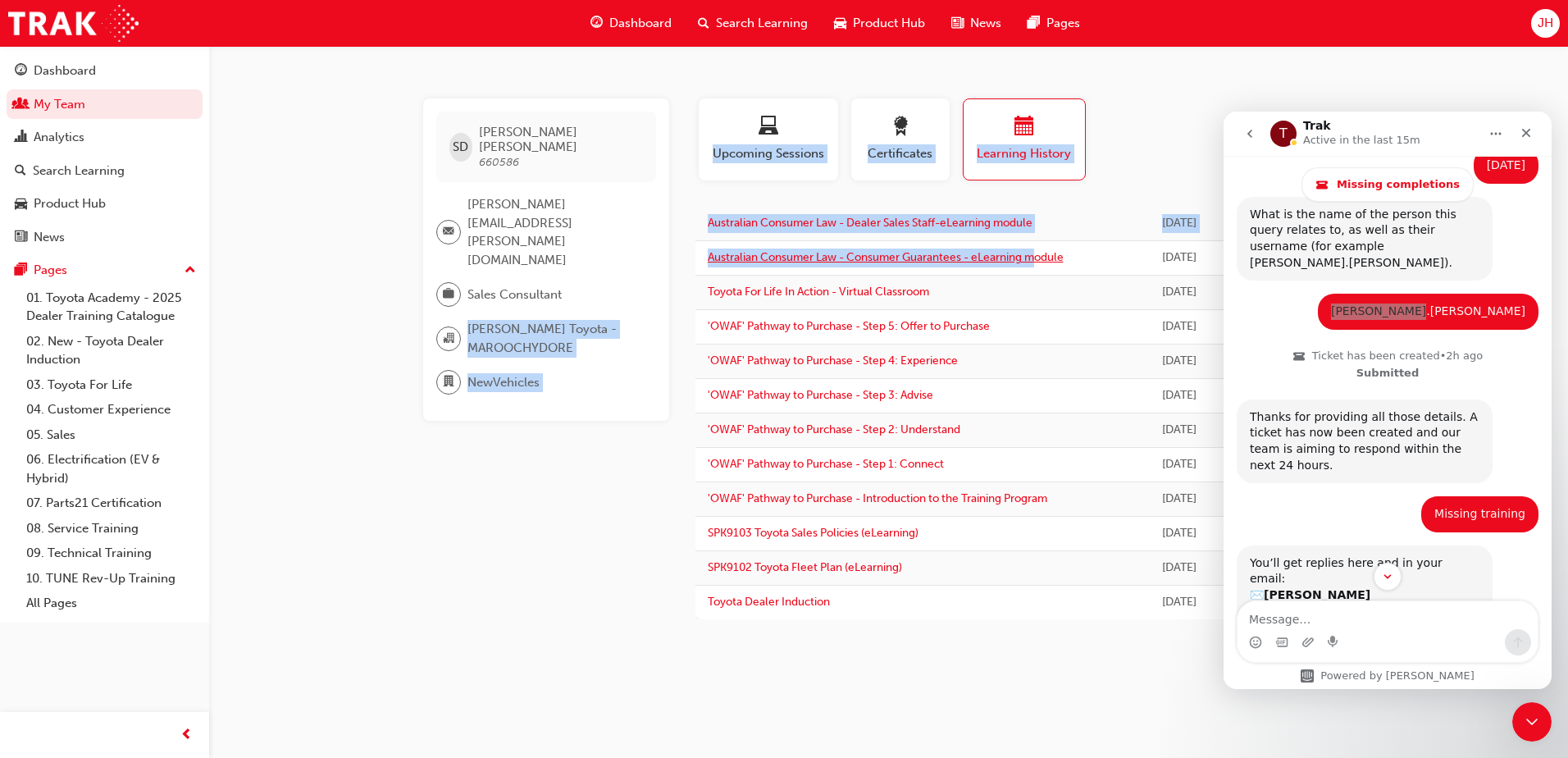
drag, startPoint x: 685, startPoint y: 225, endPoint x: 1040, endPoint y: 255, distance: 356.3
click at [1040, 255] on div "SD [PERSON_NAME] 660586 [PERSON_NAME][EMAIL_ADDRESS][PERSON_NAME][DOMAIN_NAME] …" at bounding box center [889, 359] width 983 height 521
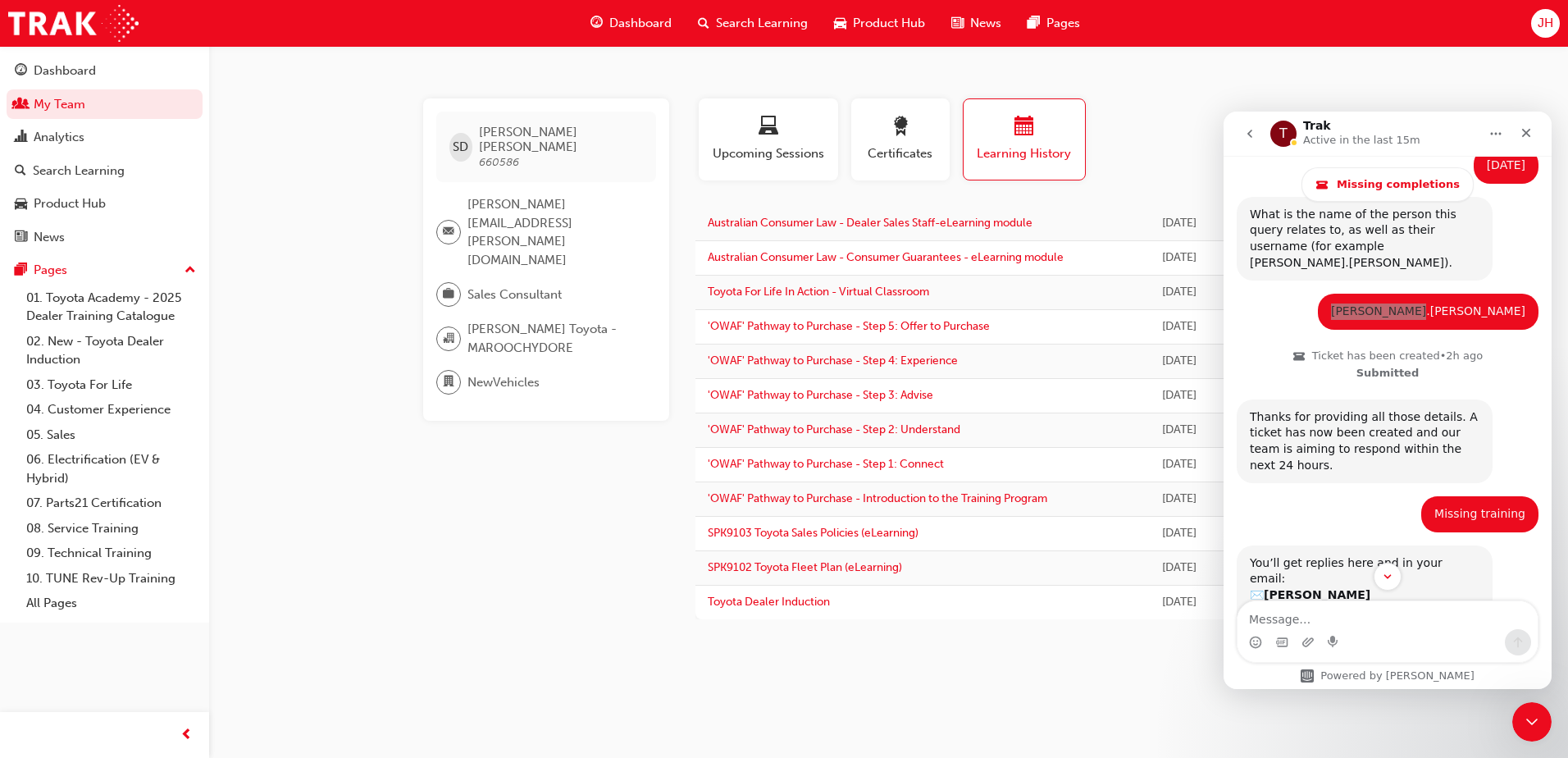
drag, startPoint x: 1040, startPoint y: 255, endPoint x: 1097, endPoint y: 257, distance: 57.0
click at [1144, 257] on td "[DATE]" at bounding box center [1179, 259] width 70 height 35
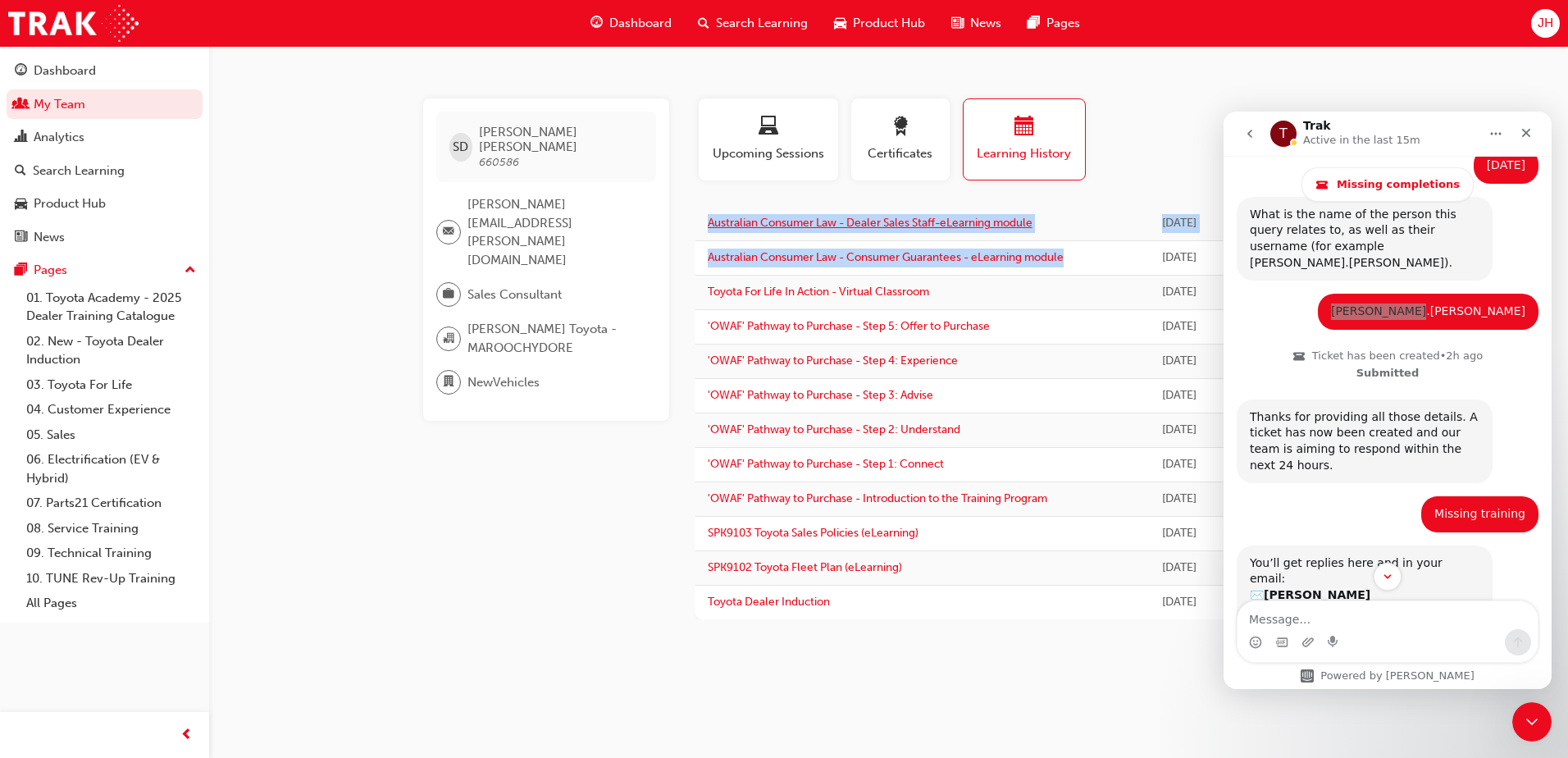
drag, startPoint x: 1083, startPoint y: 260, endPoint x: 708, endPoint y: 226, distance: 376.5
click at [708, 226] on tbody "Australian Consumer Law - Dealer Sales Staff-eLearning module [DATE] Passed Aus…" at bounding box center [1024, 412] width 659 height 412
copy tbody "Australian Consumer Law - Dealer Sales Staff-eLearning module [DATE] Passed Aus…"
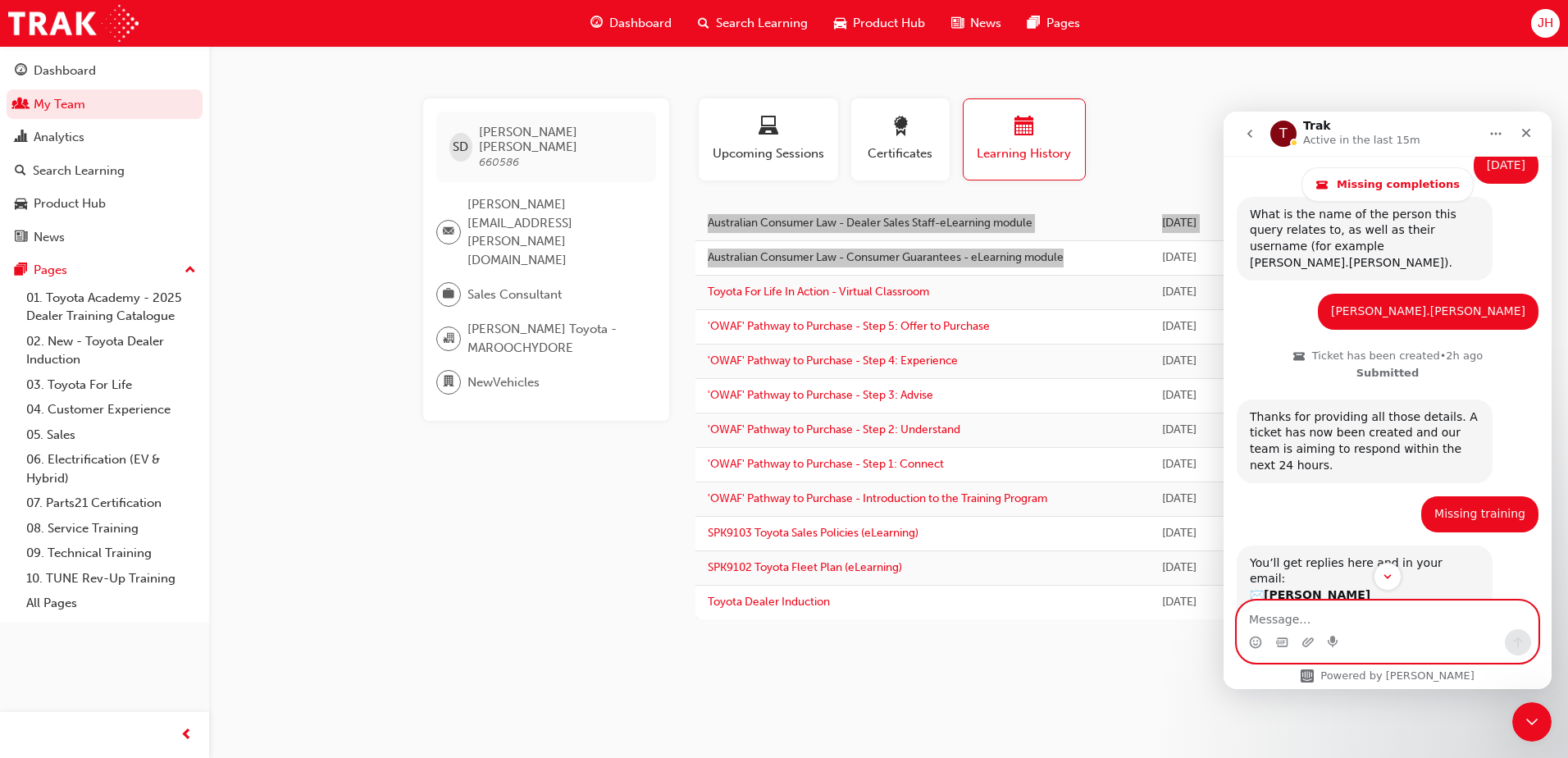
click at [1365, 619] on textarea "Message…" at bounding box center [1387, 615] width 300 height 28
paste textarea "Australian Consumer Law - Dealer Sales Staff-eLearning module [DATE] Passed Aus…"
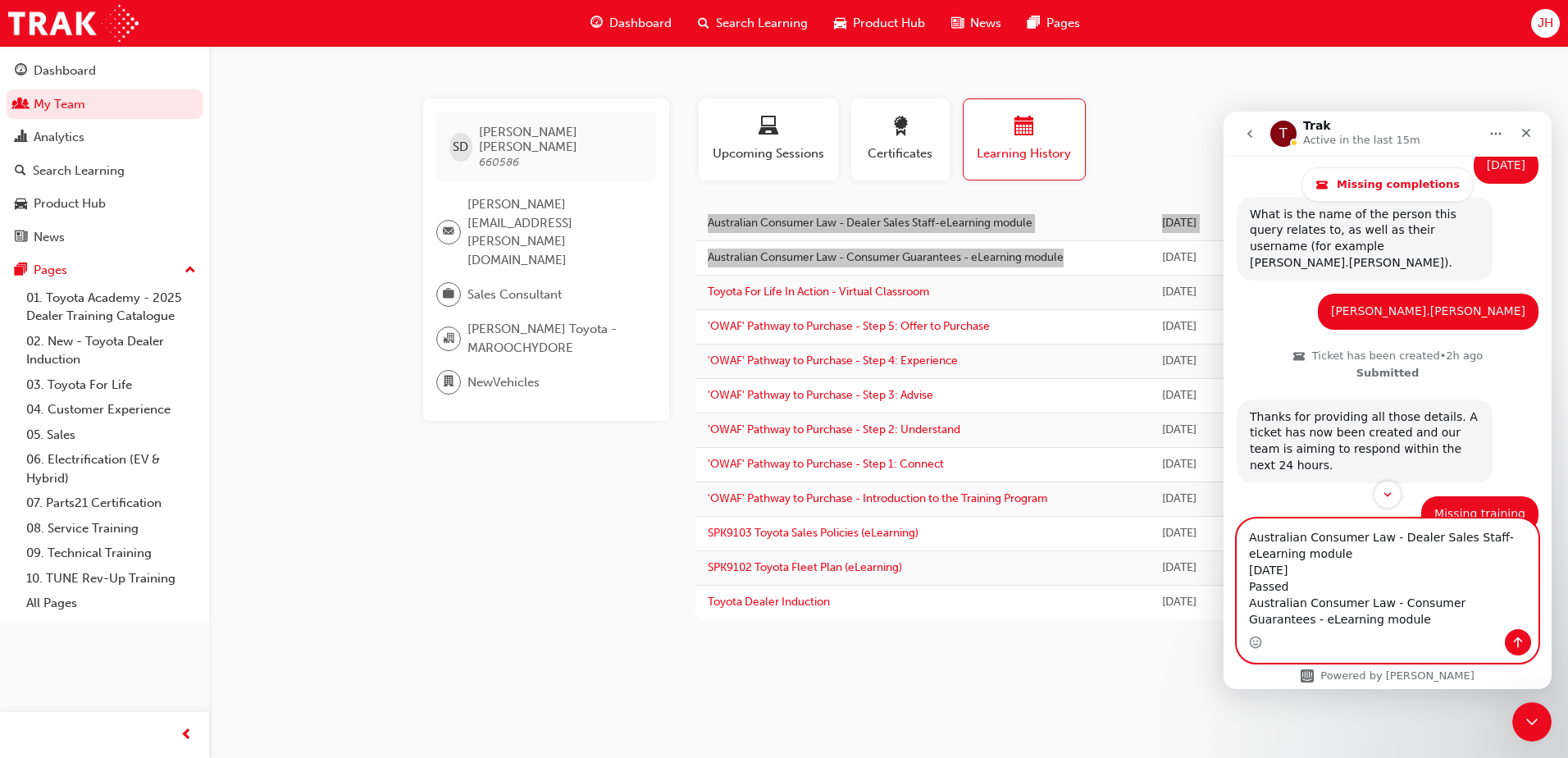
drag, startPoint x: 1310, startPoint y: 569, endPoint x: 1248, endPoint y: 572, distance: 62.1
click at [1248, 572] on textarea "Australian Consumer Law - Dealer Sales Staff-eLearning module [DATE] Passed Aus…" at bounding box center [1387, 574] width 300 height 110
drag, startPoint x: 1289, startPoint y: 586, endPoint x: 1243, endPoint y: 585, distance: 46.0
click at [1243, 585] on textarea "Australian Consumer Law - Dealer Sales Staff-eLearning module Passed Australian…" at bounding box center [1387, 574] width 300 height 110
click at [1315, 551] on textarea "Australian Consumer Law - Dealer Sales Staff-eLearning module Australian Consum…" at bounding box center [1387, 574] width 300 height 110
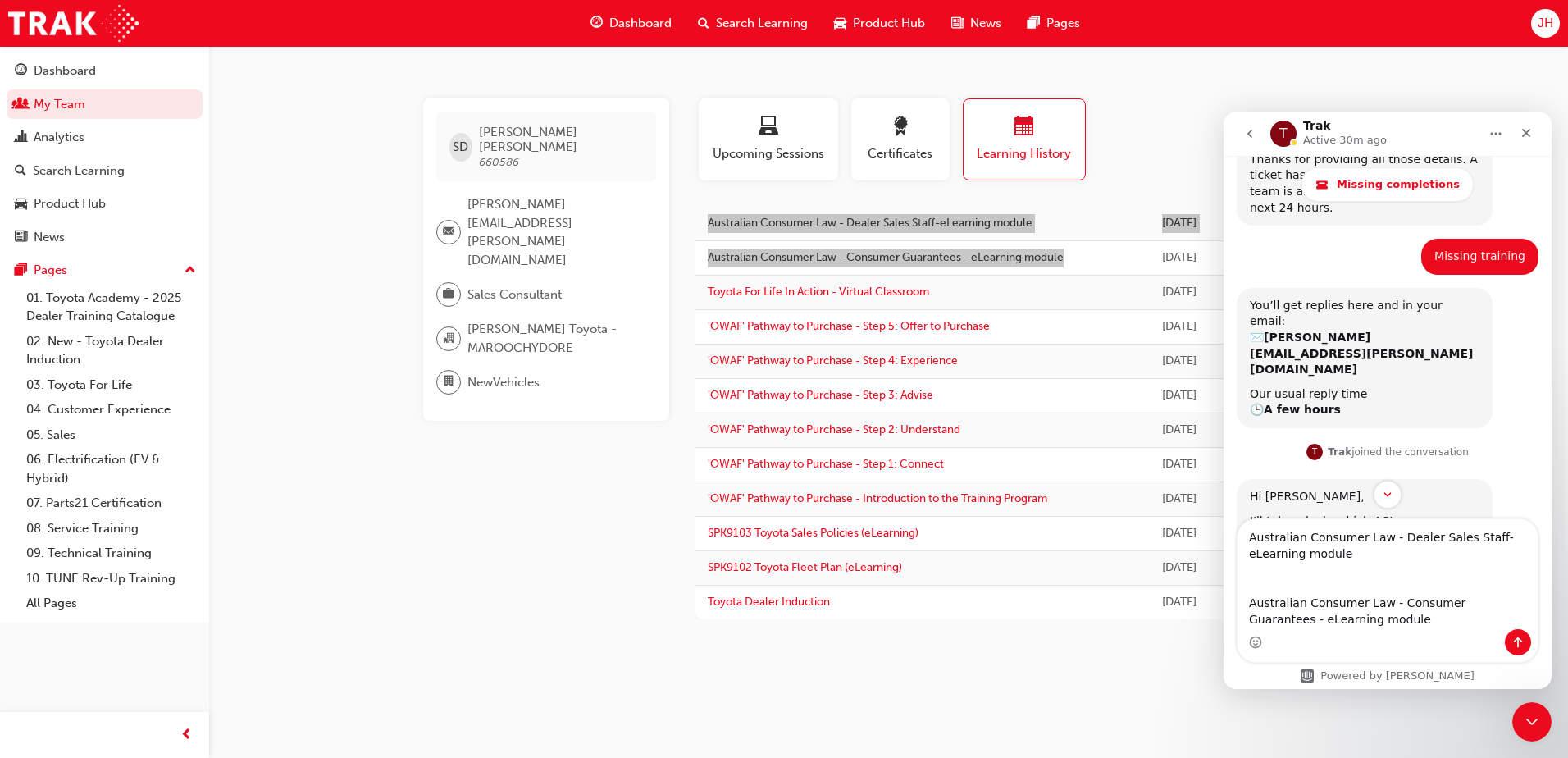
scroll to position [967, 0]
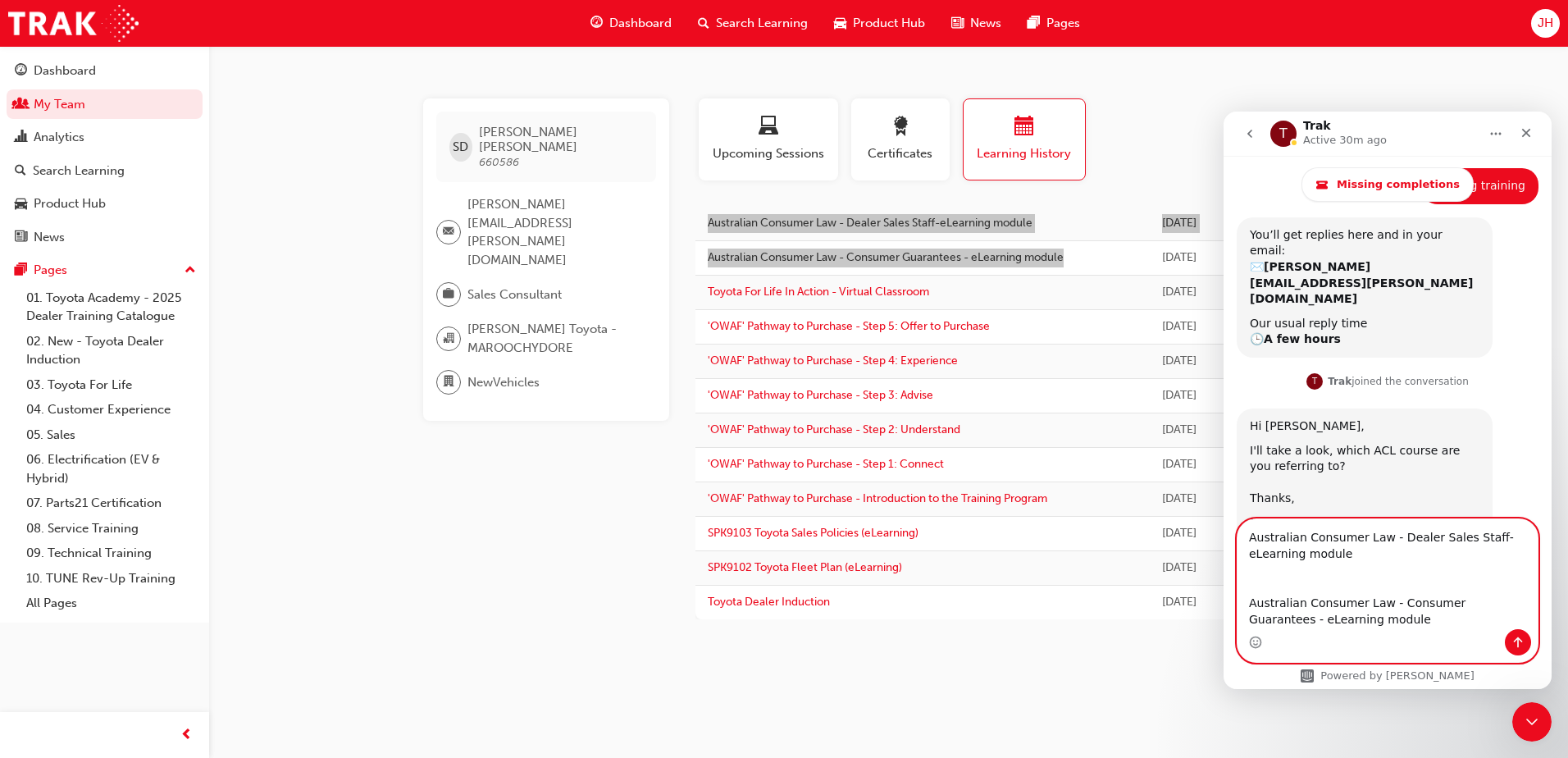
click at [1390, 572] on textarea "Australian Consumer Law - Dealer Sales Staff-eLearning module Australian Consum…" at bounding box center [1387, 574] width 300 height 110
click at [1244, 538] on textarea "Australian Consumer Law - Dealer Sales Staff-eLearning module Australian Consum…" at bounding box center [1387, 574] width 300 height 110
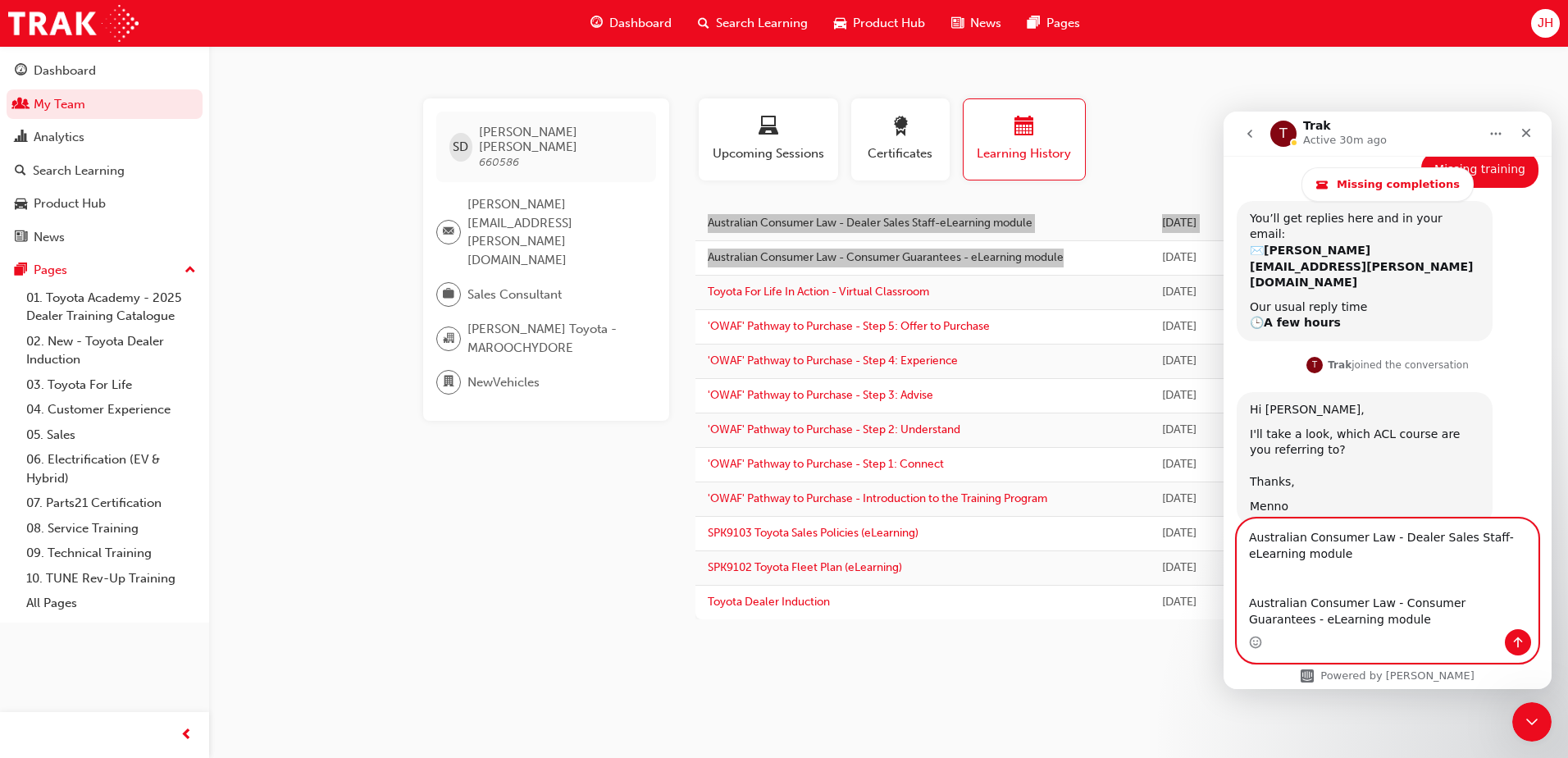
scroll to position [986, 0]
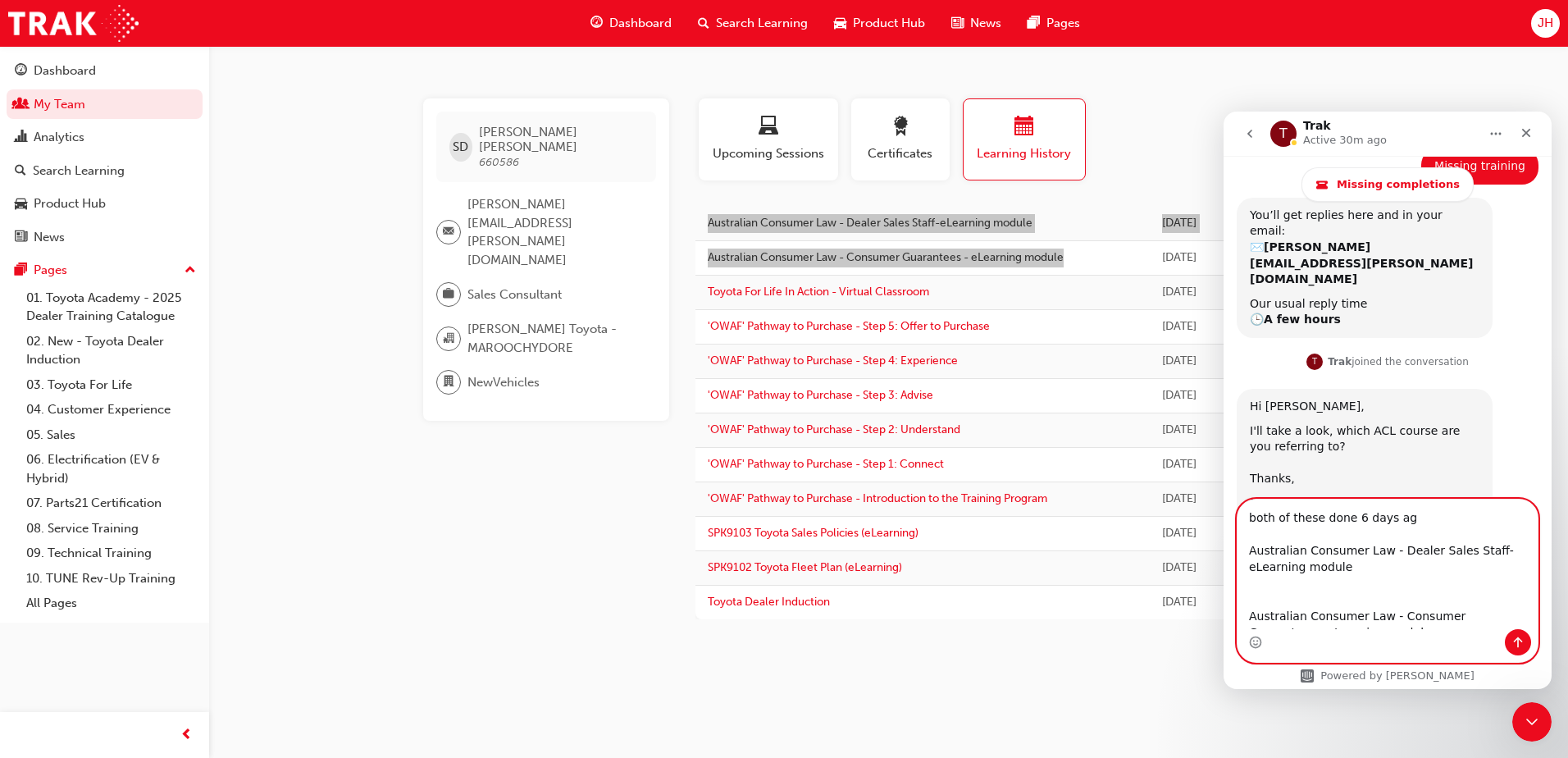
type textarea "both of these done [DATE] Australian Consumer Law - Dealer Sales Staff-eLearnin…"
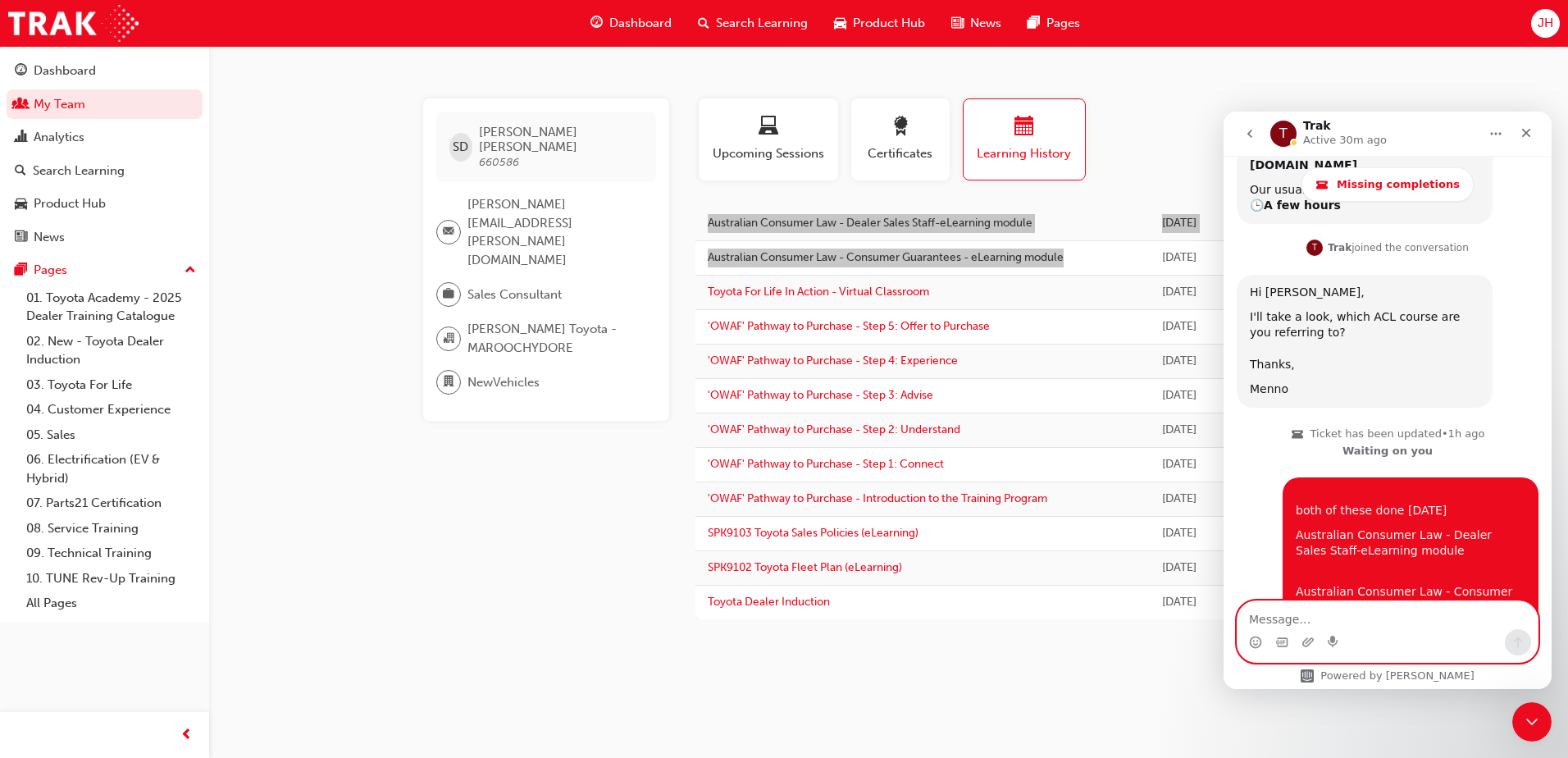
scroll to position [1103, 0]
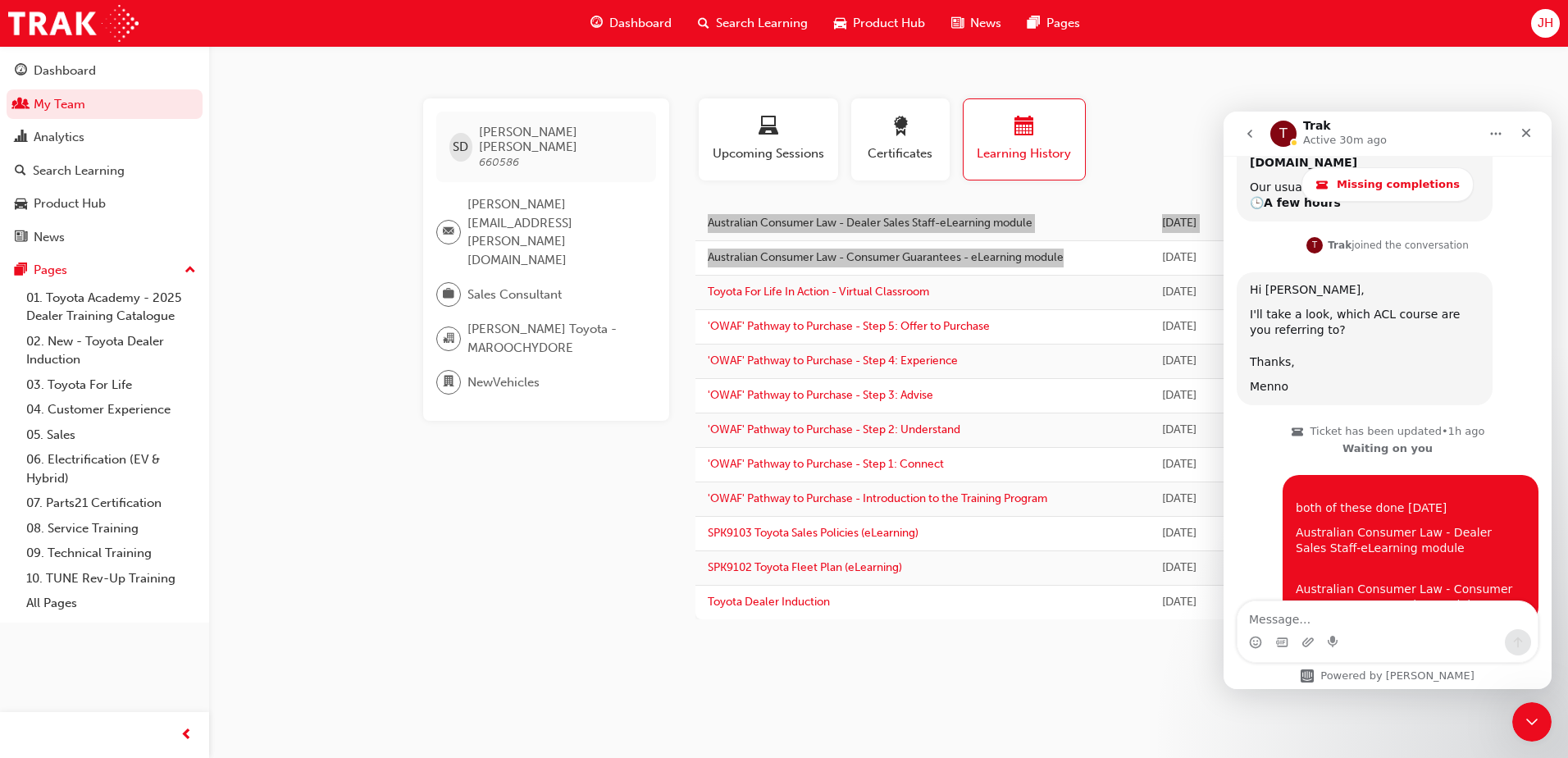
click at [1251, 132] on icon "go back" at bounding box center [1249, 133] width 13 height 13
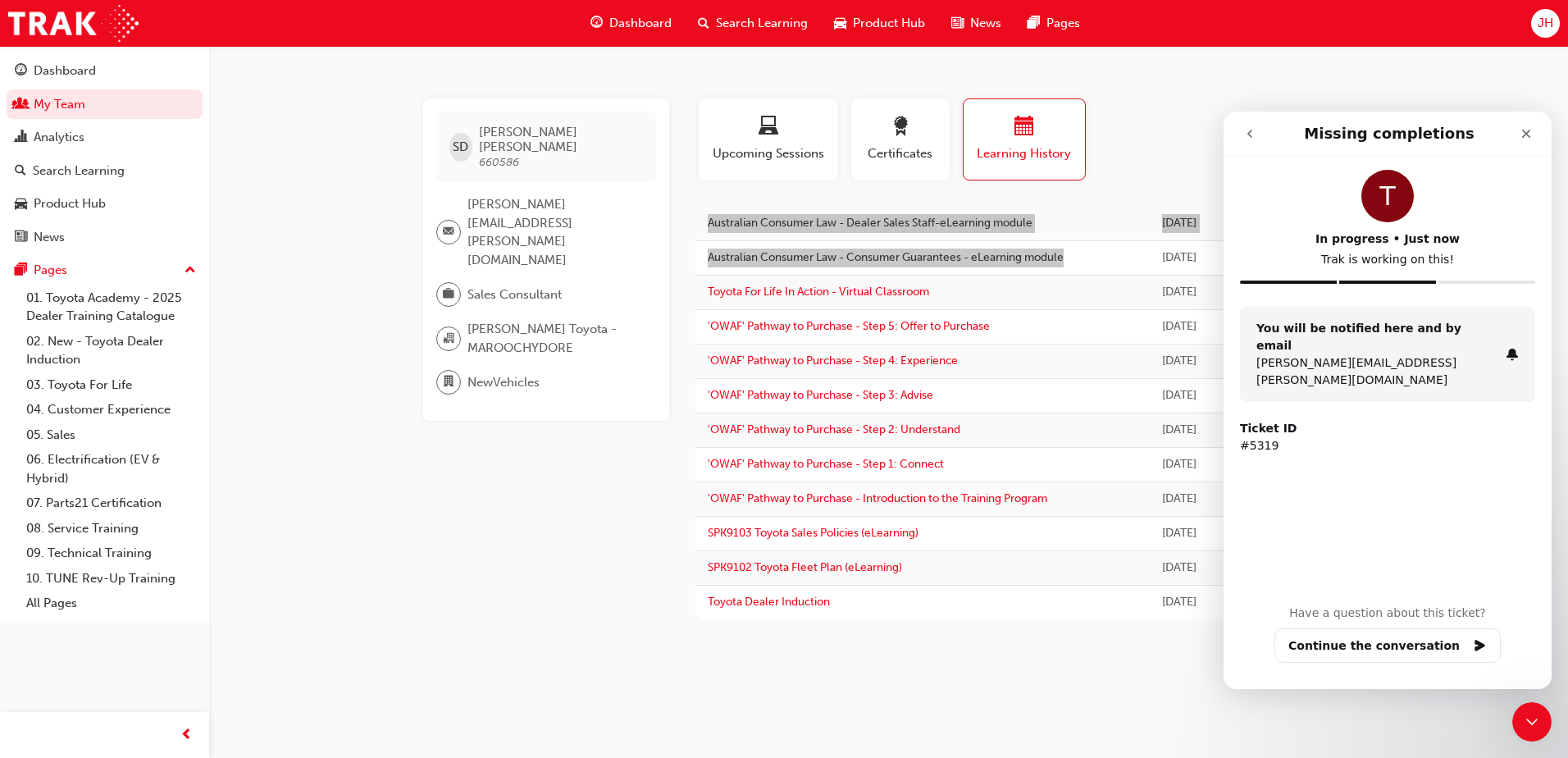
scroll to position [0, 0]
click at [1245, 136] on icon "go back" at bounding box center [1249, 133] width 13 height 13
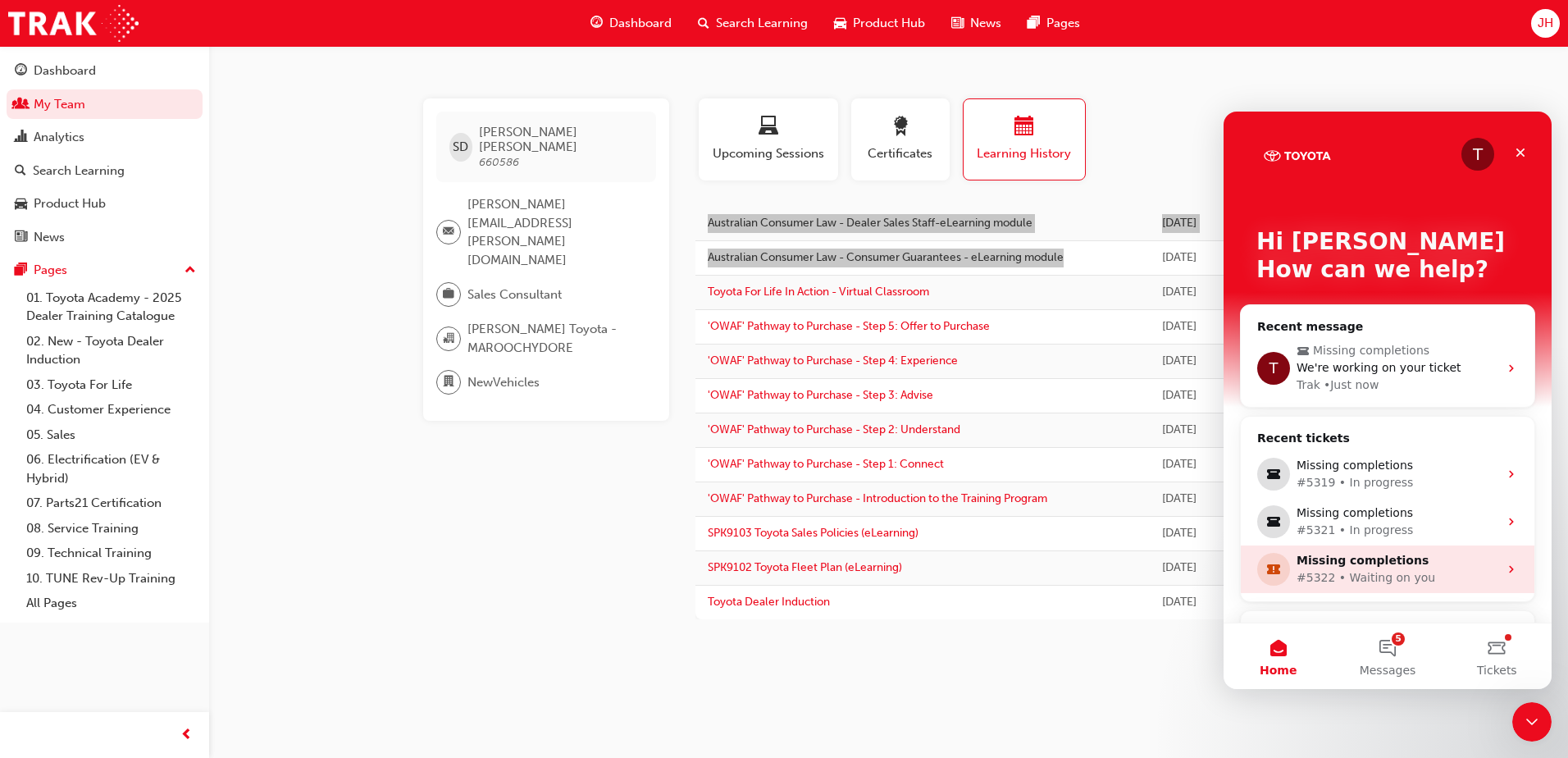
click at [1360, 579] on div "#5322 • Waiting on you" at bounding box center [1397, 578] width 202 height 17
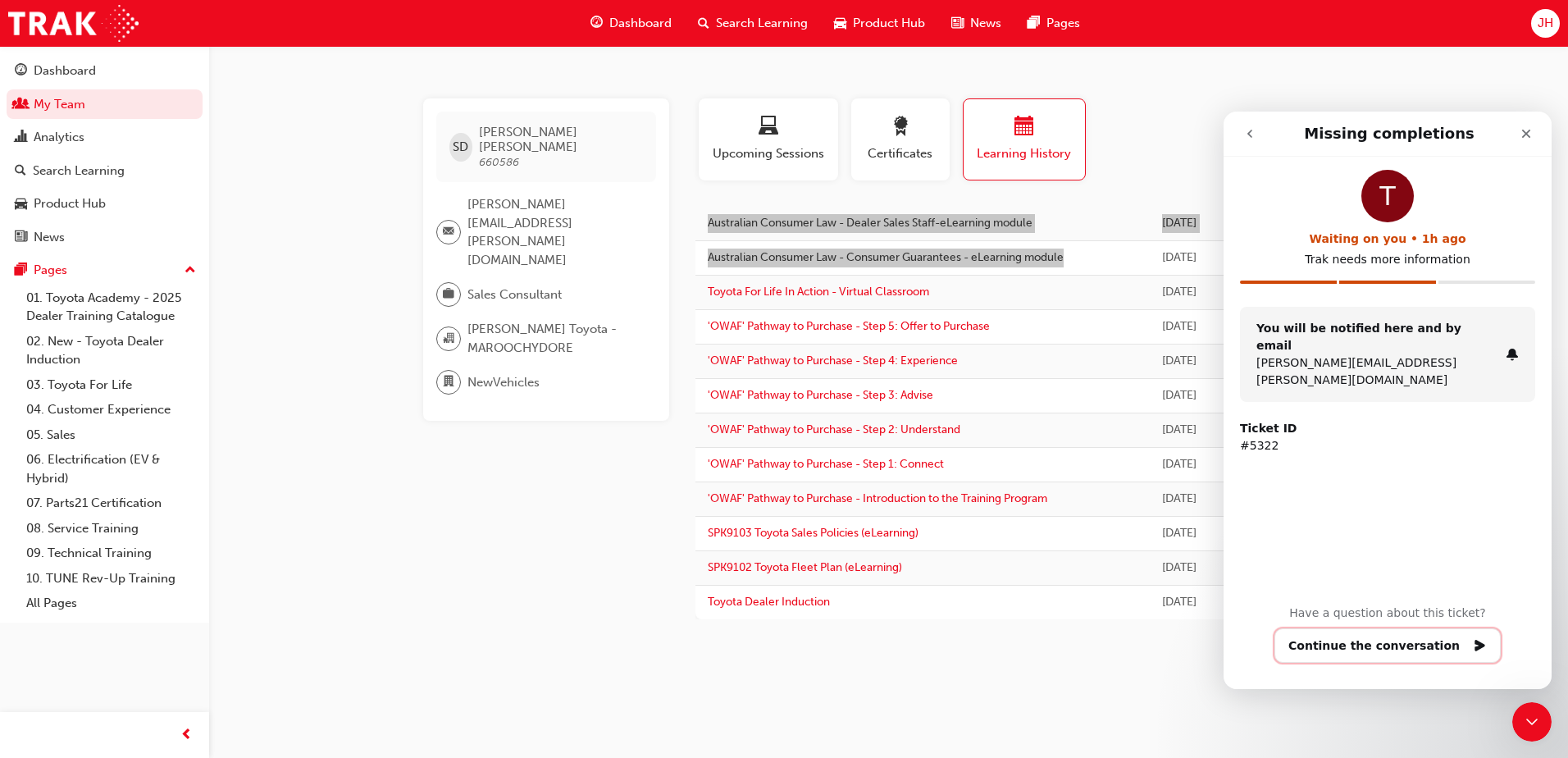
click at [1399, 638] on button "Continue the conversation" at bounding box center [1388, 646] width 226 height 35
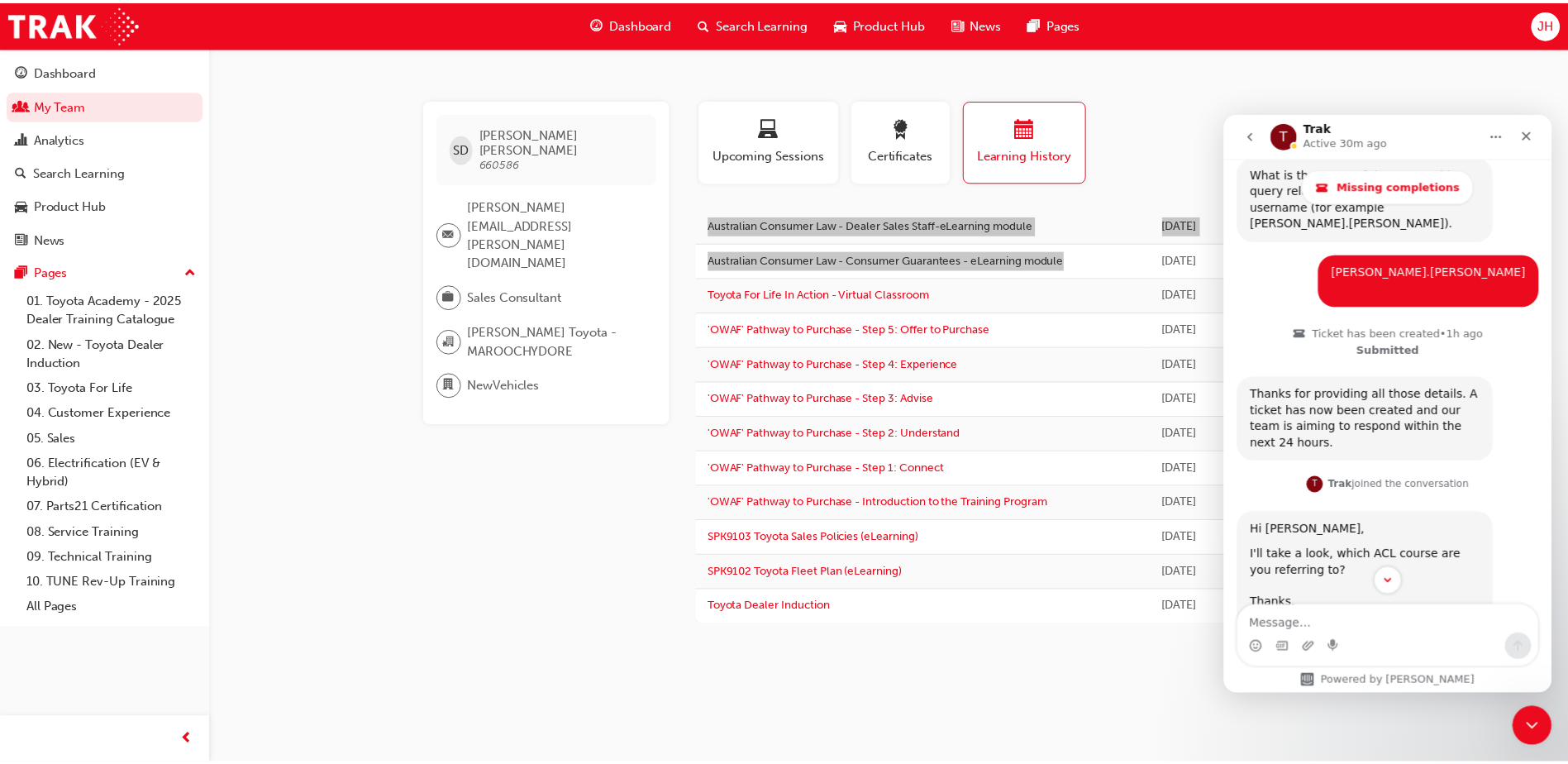
scroll to position [539, 0]
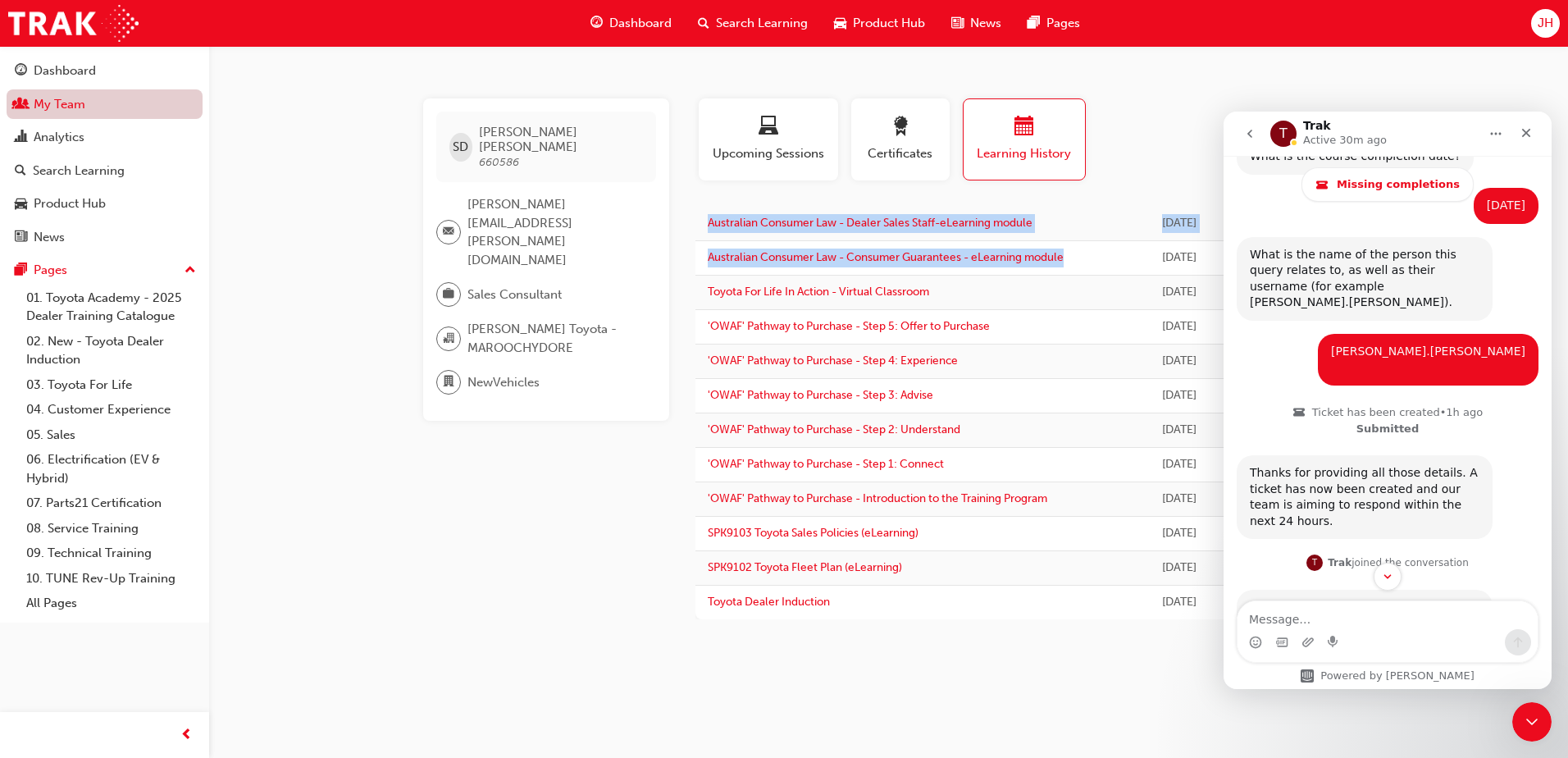
click at [164, 98] on link "My Team" at bounding box center [105, 105] width 196 height 30
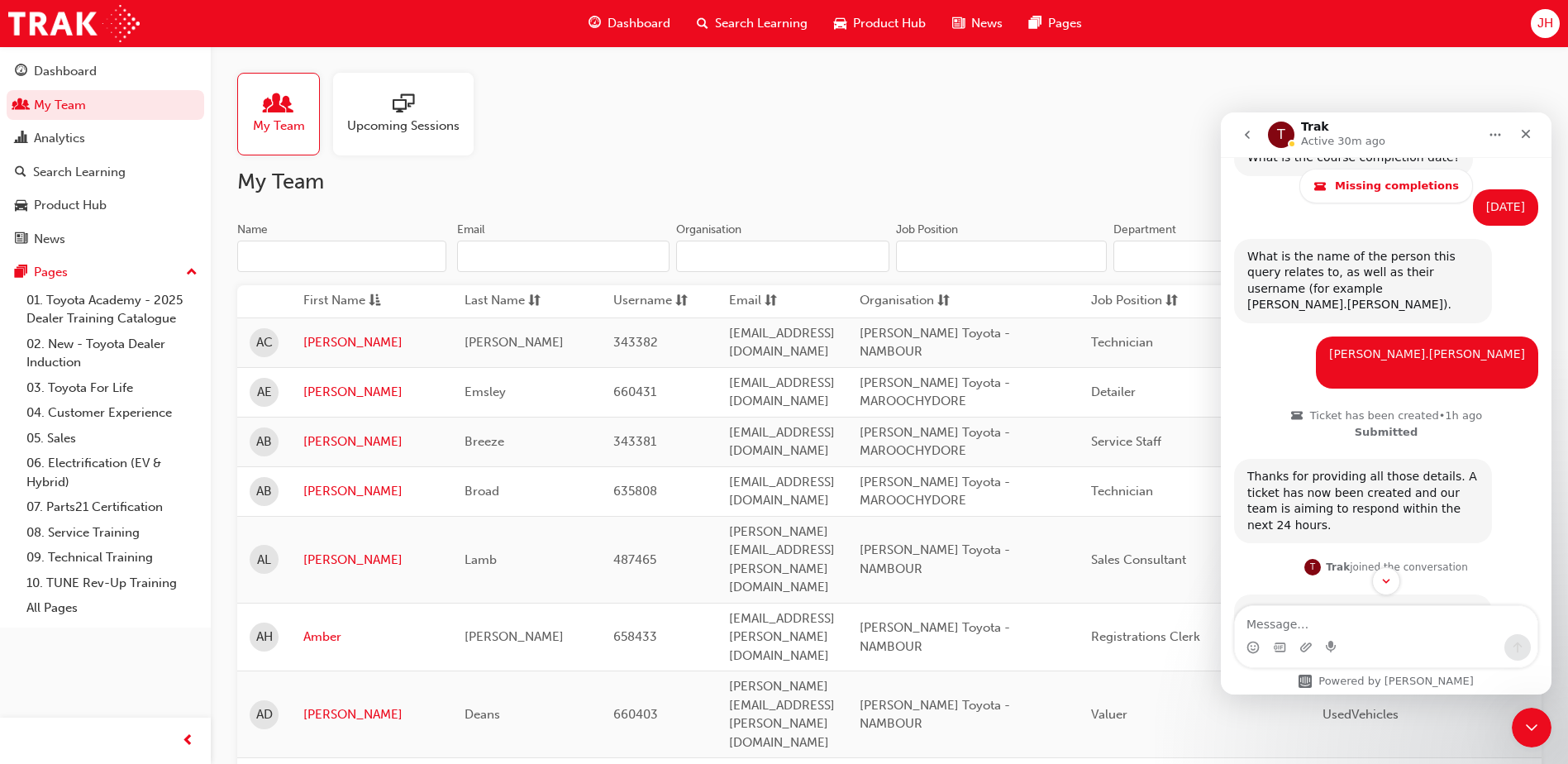
click at [315, 262] on input "Name" at bounding box center [342, 256] width 209 height 32
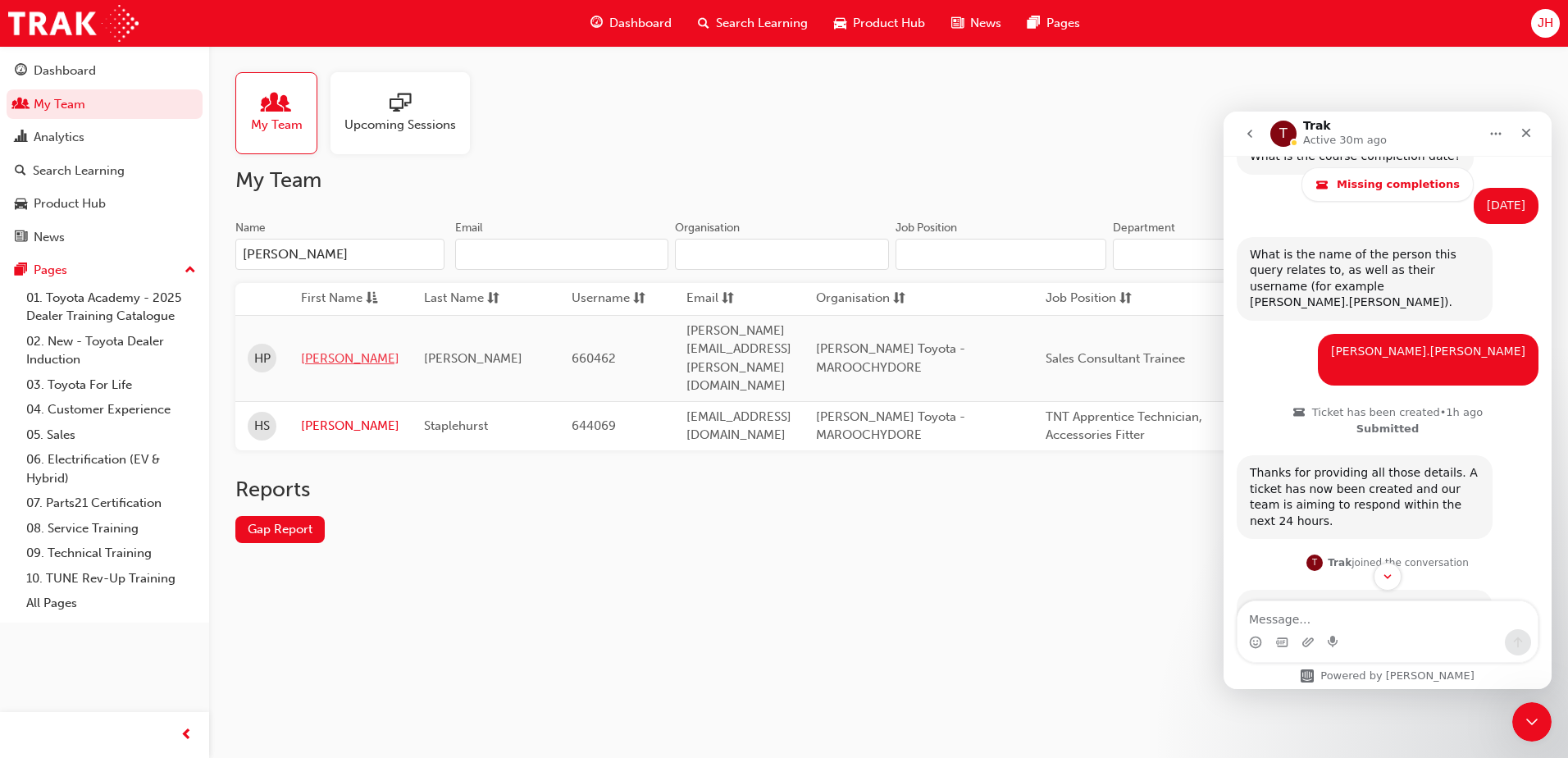
type input "[PERSON_NAME]"
click at [312, 349] on link "[PERSON_NAME]" at bounding box center [349, 359] width 98 height 19
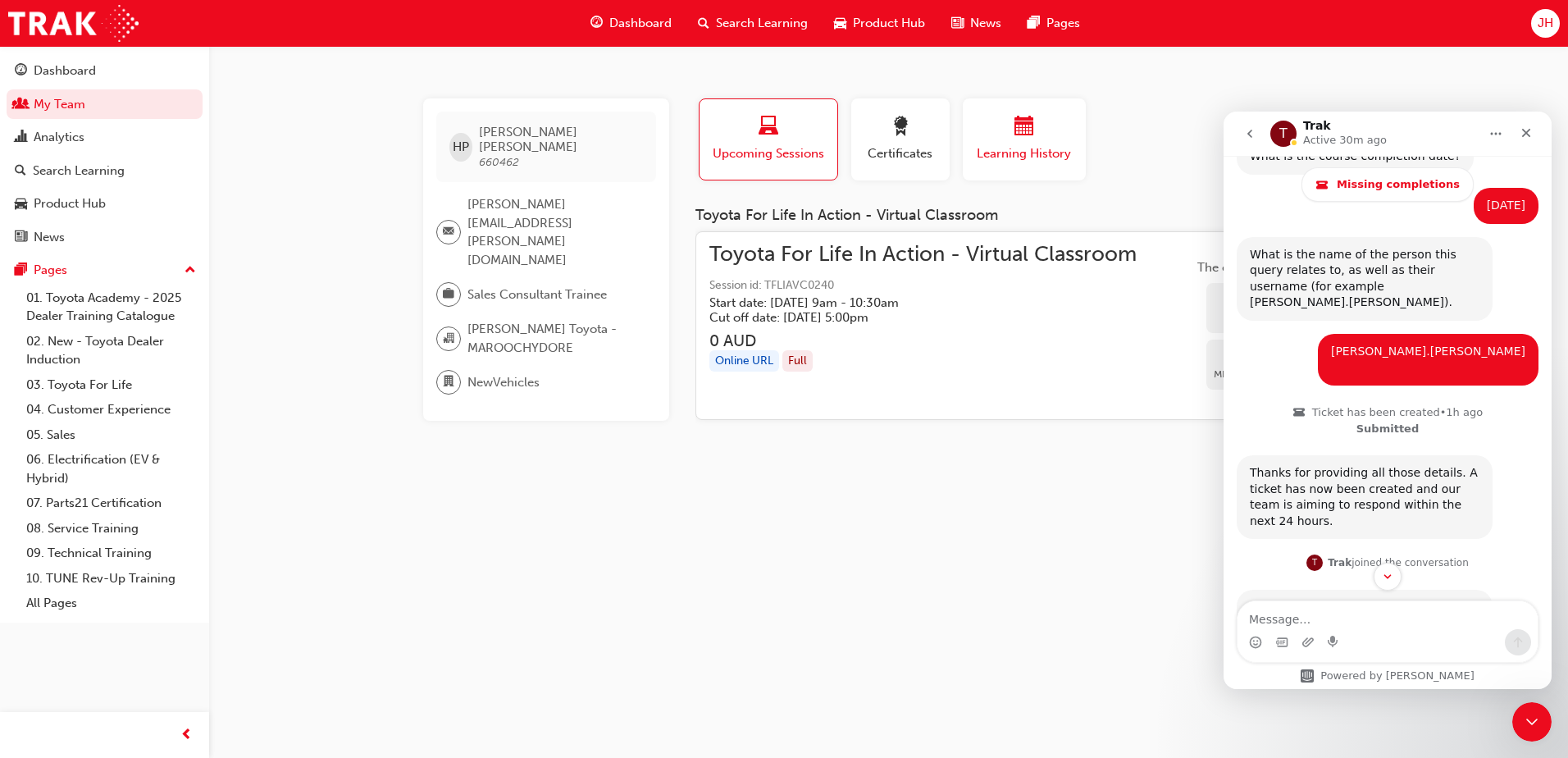
click at [1014, 160] on span "Learning History" at bounding box center [1024, 154] width 98 height 19
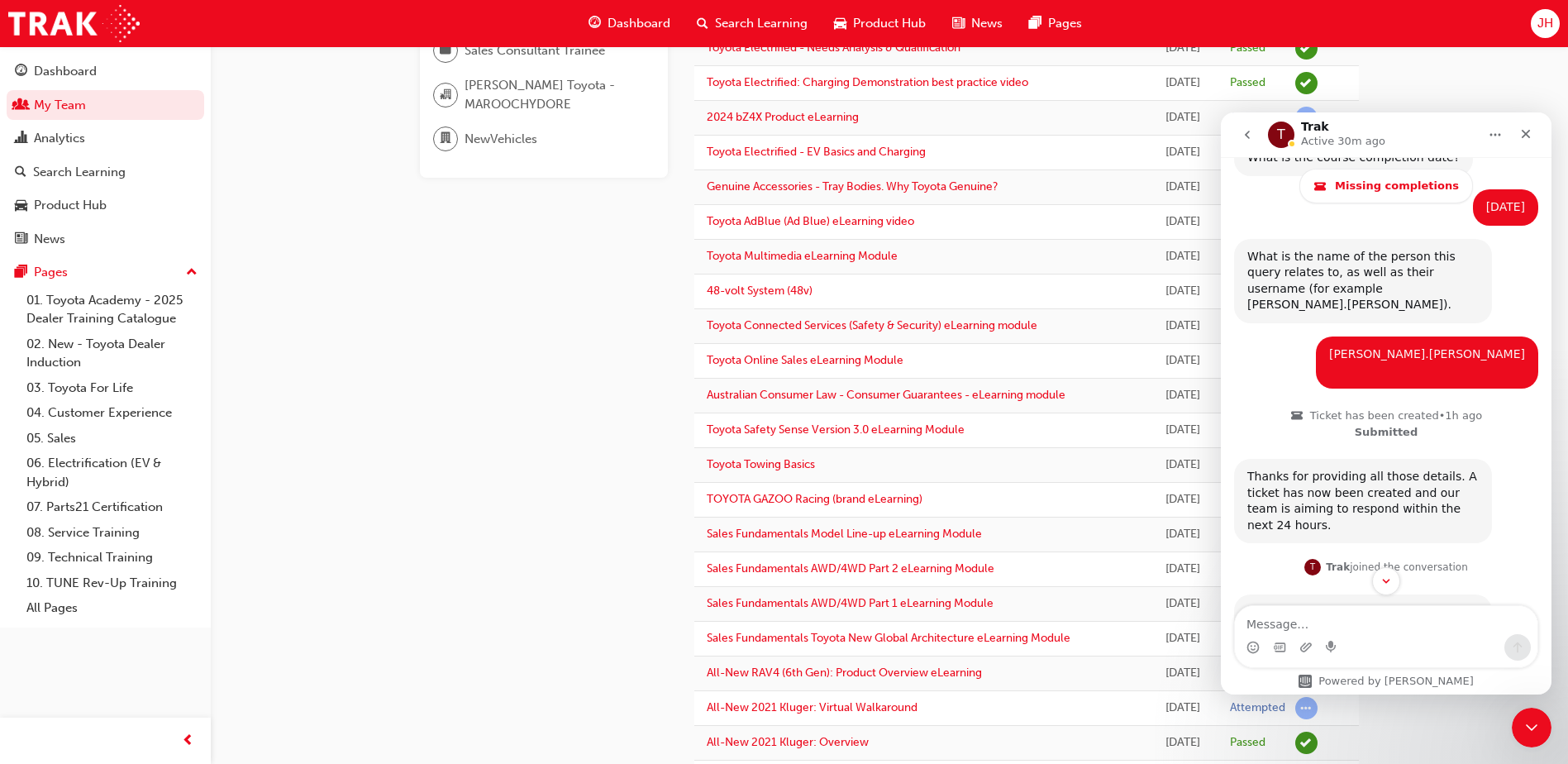
scroll to position [248, 0]
copy link "Australian Consumer Law - Consumer Guarantees - eLearning module"
drag, startPoint x: 1095, startPoint y: 392, endPoint x: 1141, endPoint y: 404, distance: 47.5
click at [1141, 404] on tr "Australian Consumer Law - Consumer Guarantees - eLearning module [DATE] Complet…" at bounding box center [1027, 394] width 665 height 35
drag, startPoint x: 1141, startPoint y: 404, endPoint x: 1045, endPoint y: 402, distance: 96.0
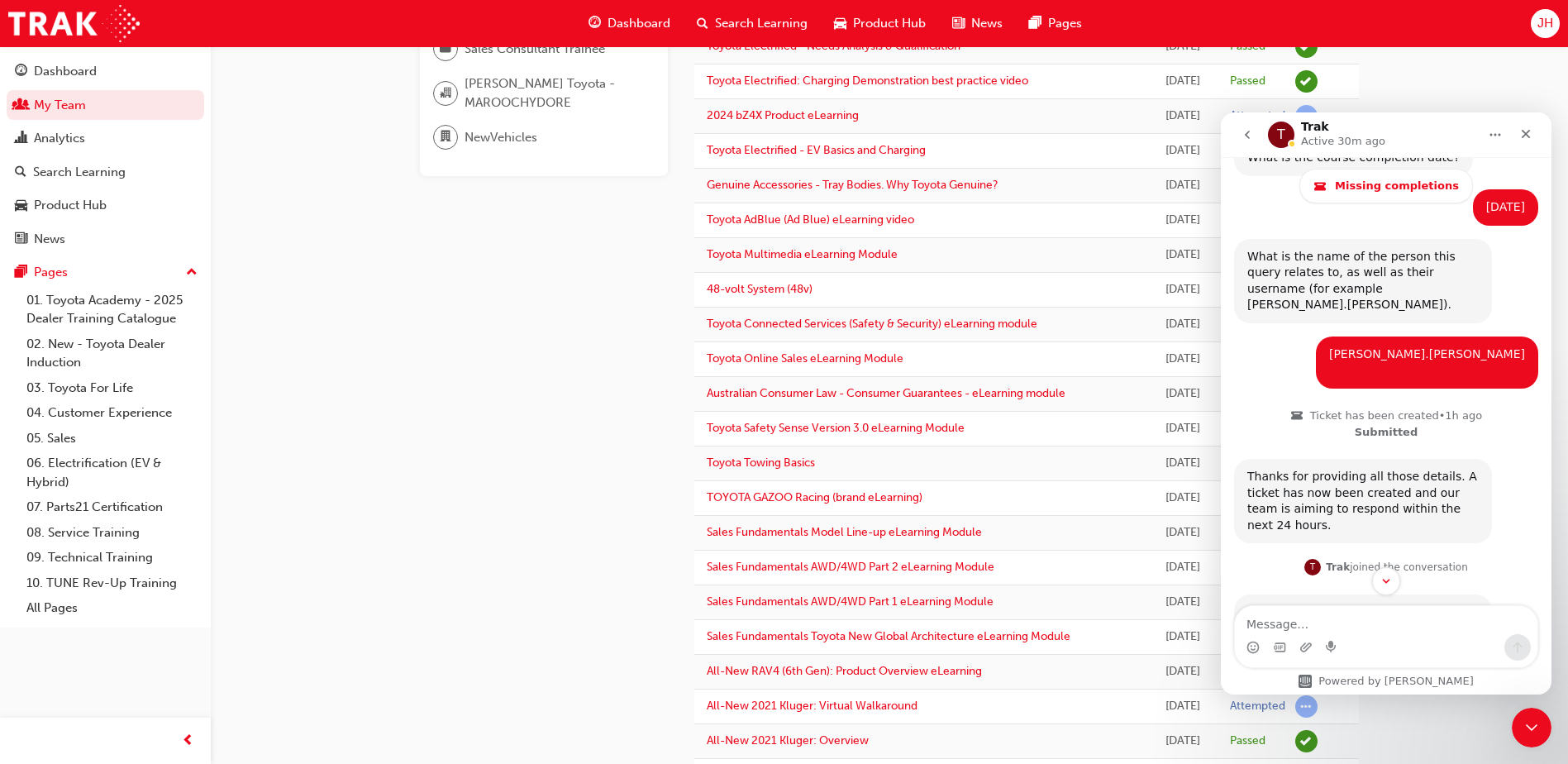
click at [1039, 401] on td "Australian Consumer Law - Consumer Guarantees - eLearning module" at bounding box center [921, 394] width 454 height 35
drag, startPoint x: 997, startPoint y: 392, endPoint x: 707, endPoint y: 407, distance: 290.4
click at [707, 407] on td "Australian Consumer Law - Consumer Guarantees - eLearning module" at bounding box center [921, 394] width 454 height 35
copy link "Australian Consumer Law - Consumer Guarantees - eLearning module"
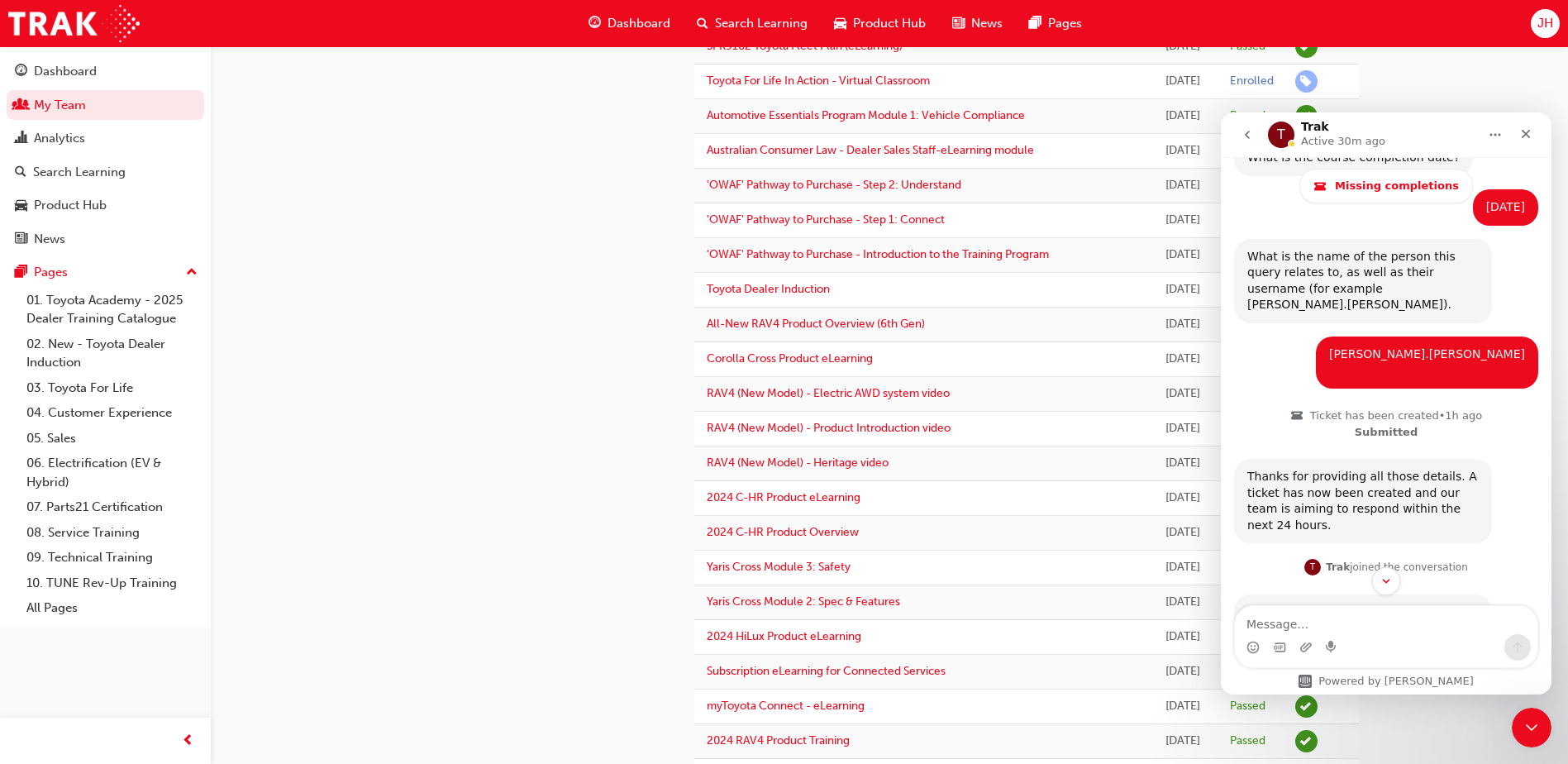
scroll to position [1276, 0]
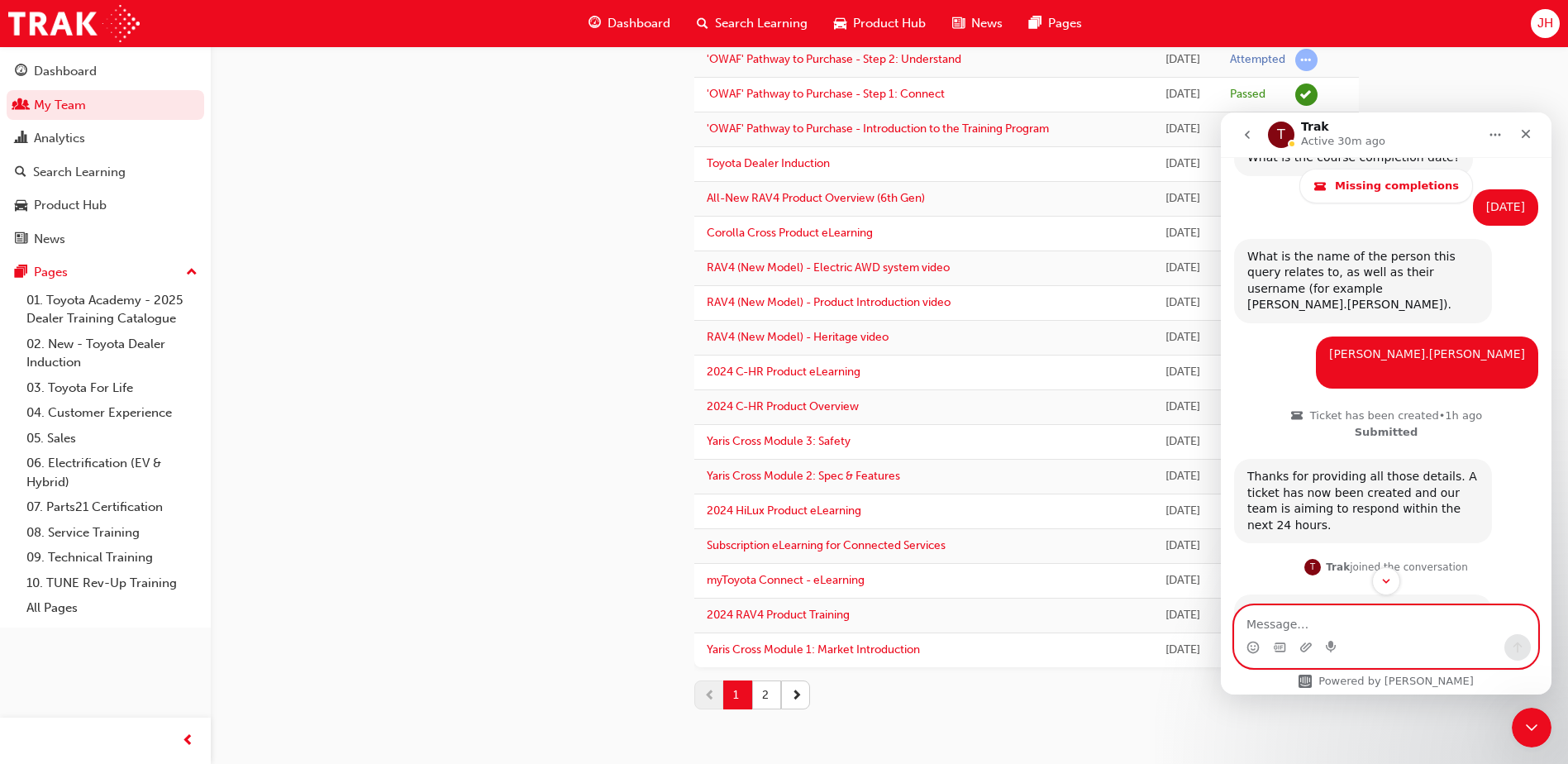
click at [1379, 627] on textarea "Message…" at bounding box center [1386, 620] width 302 height 28
paste textarea "Australian Consumer Law - Consumer Guarantees - eLearning module"
type textarea "Australian Consumer Law - Consumer Guarantees - eLearning module"
click at [1526, 652] on button "Send a message…" at bounding box center [1518, 647] width 26 height 26
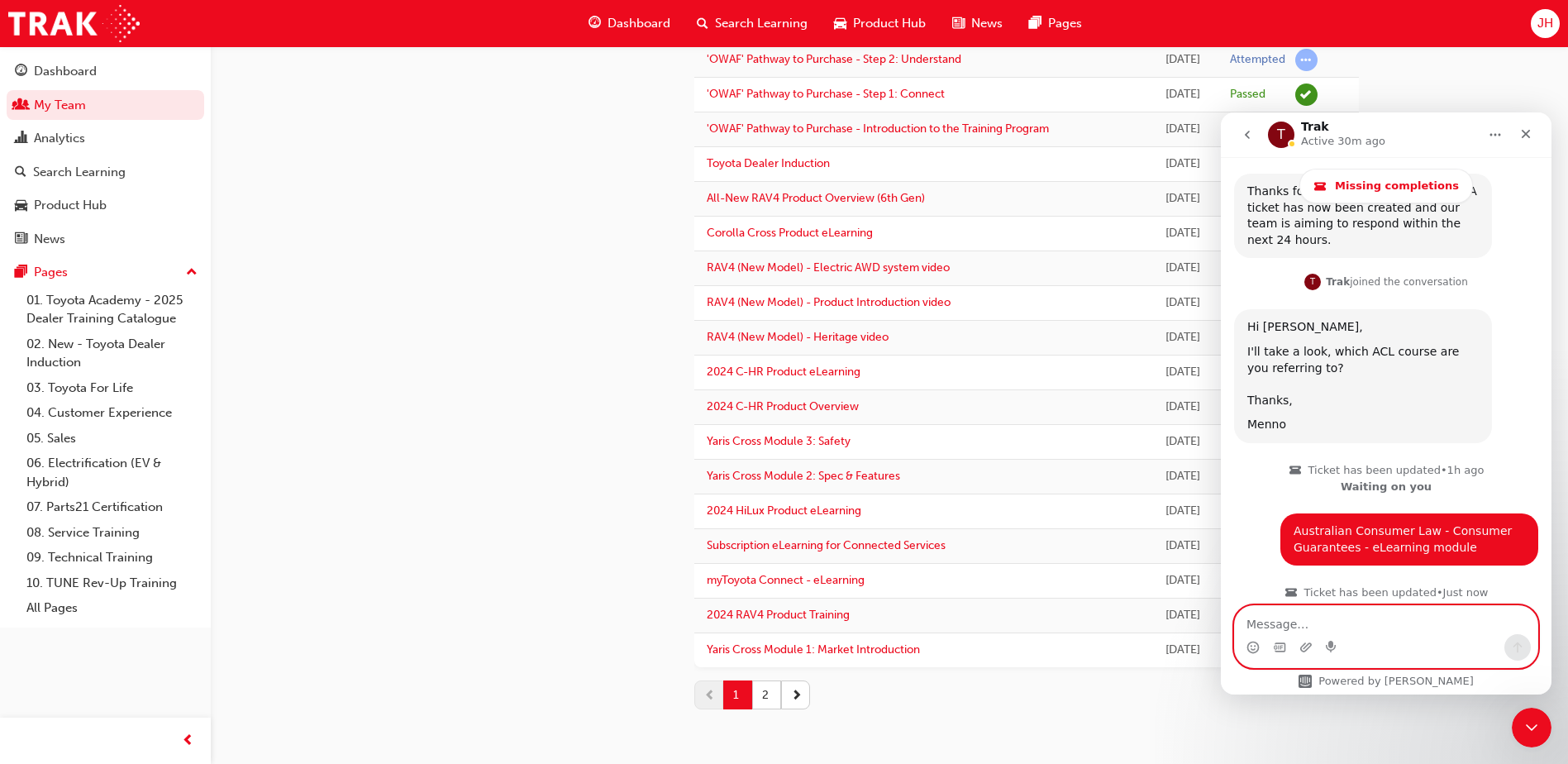
scroll to position [826, 0]
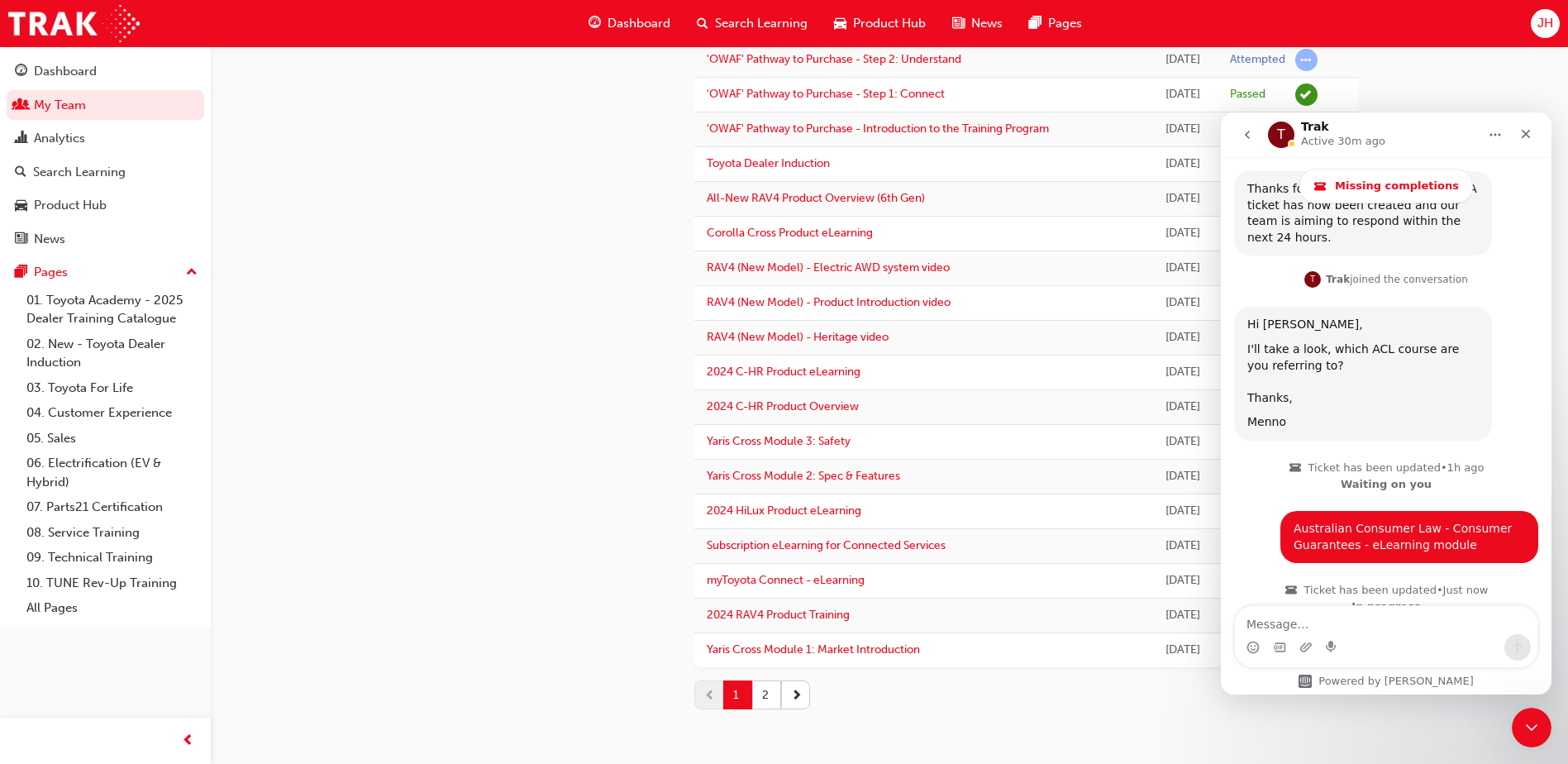
click at [1243, 133] on icon "go back" at bounding box center [1247, 134] width 13 height 13
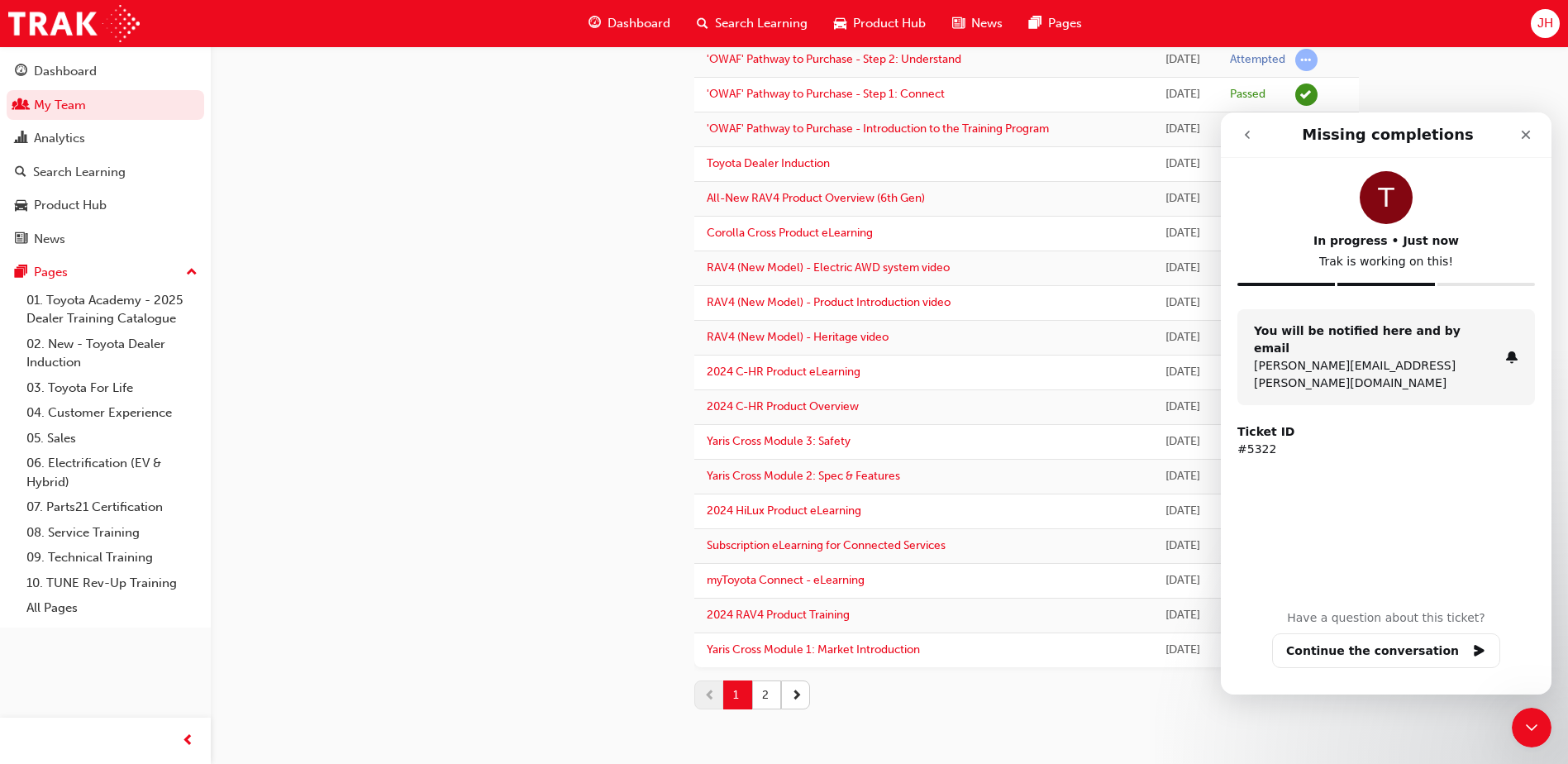
scroll to position [0, 0]
click at [1243, 133] on icon "go back" at bounding box center [1247, 134] width 13 height 13
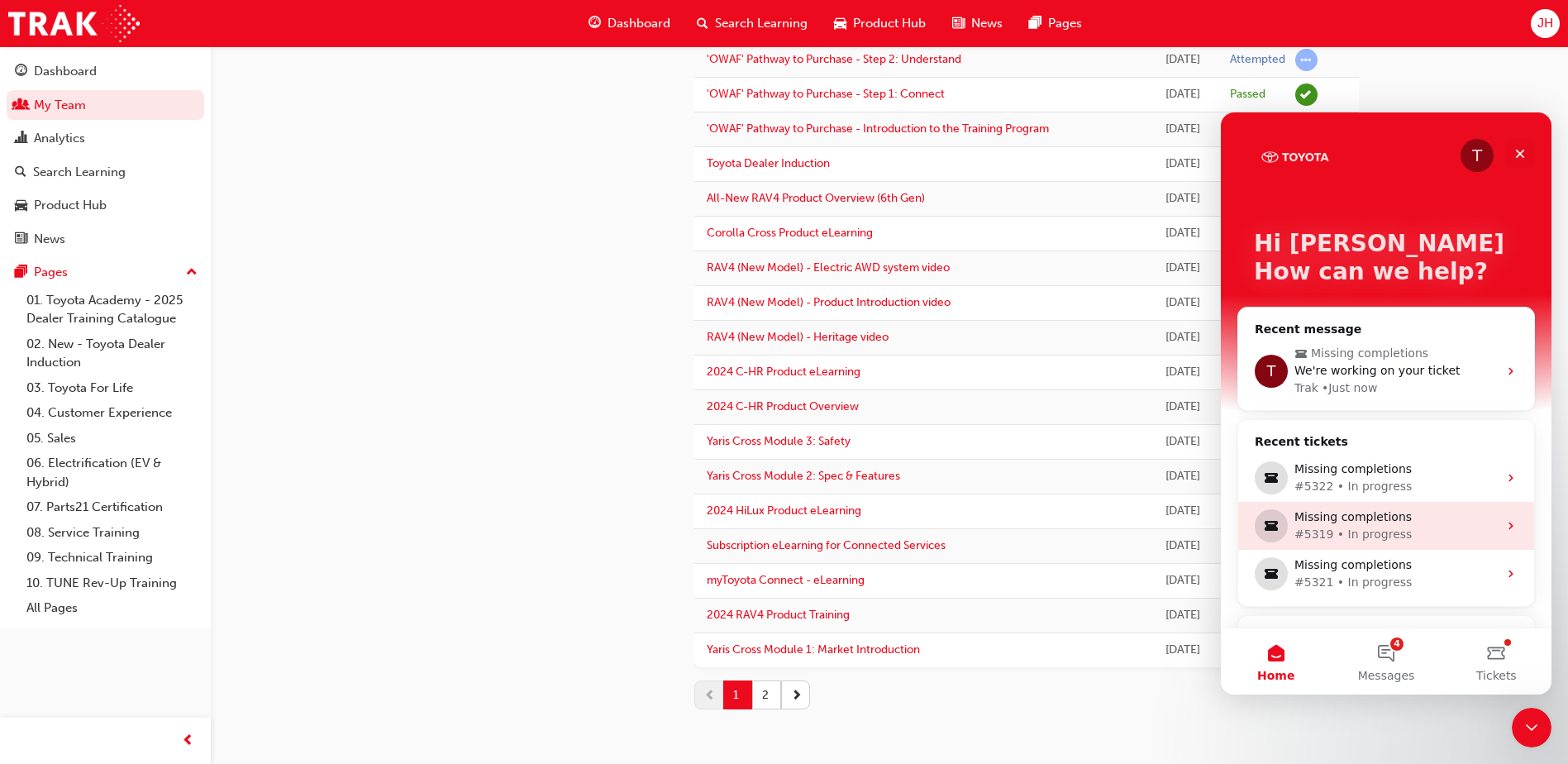
scroll to position [59, 0]
